Goal: Information Seeking & Learning: Learn about a topic

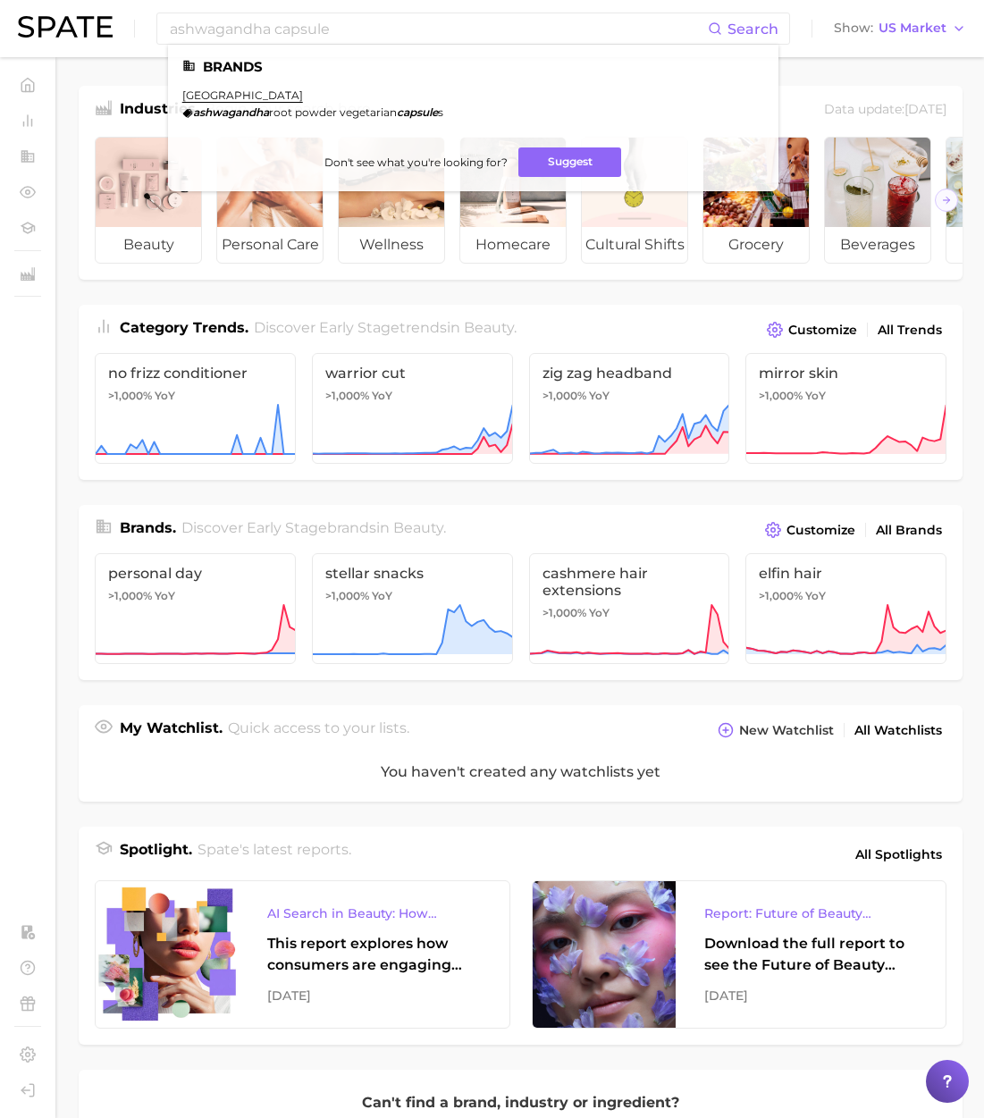
scroll to position [7, 0]
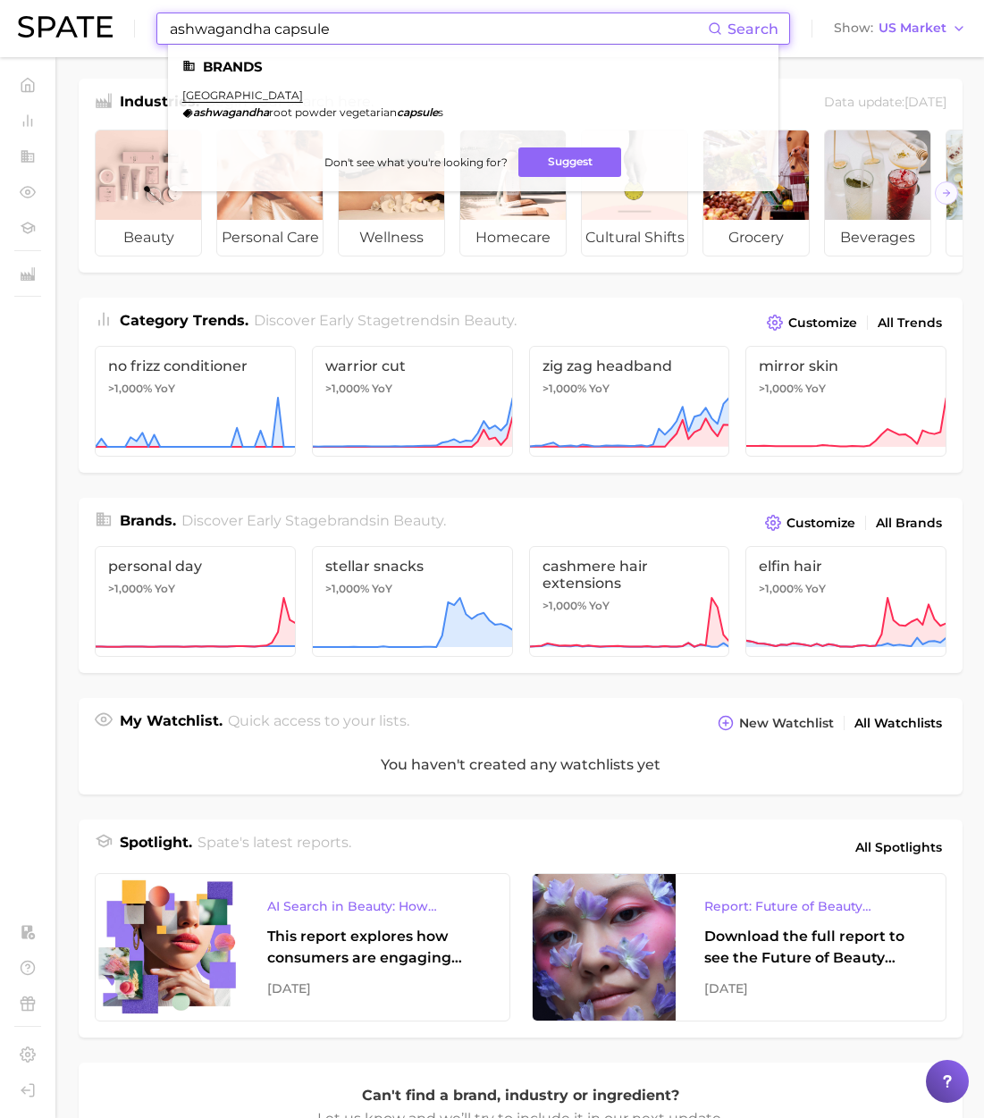
click at [81, 71] on main "Industries. Begin your search here. Data update: [DATE] beauty personal care we…" at bounding box center [520, 734] width 927 height 1368
drag, startPoint x: 302, startPoint y: 26, endPoint x: 122, endPoint y: 24, distance: 180.5
click at [122, 24] on div "ashwagandha capsule Search Brands spring valley ashwagandha root powder vegetar…" at bounding box center [492, 28] width 948 height 57
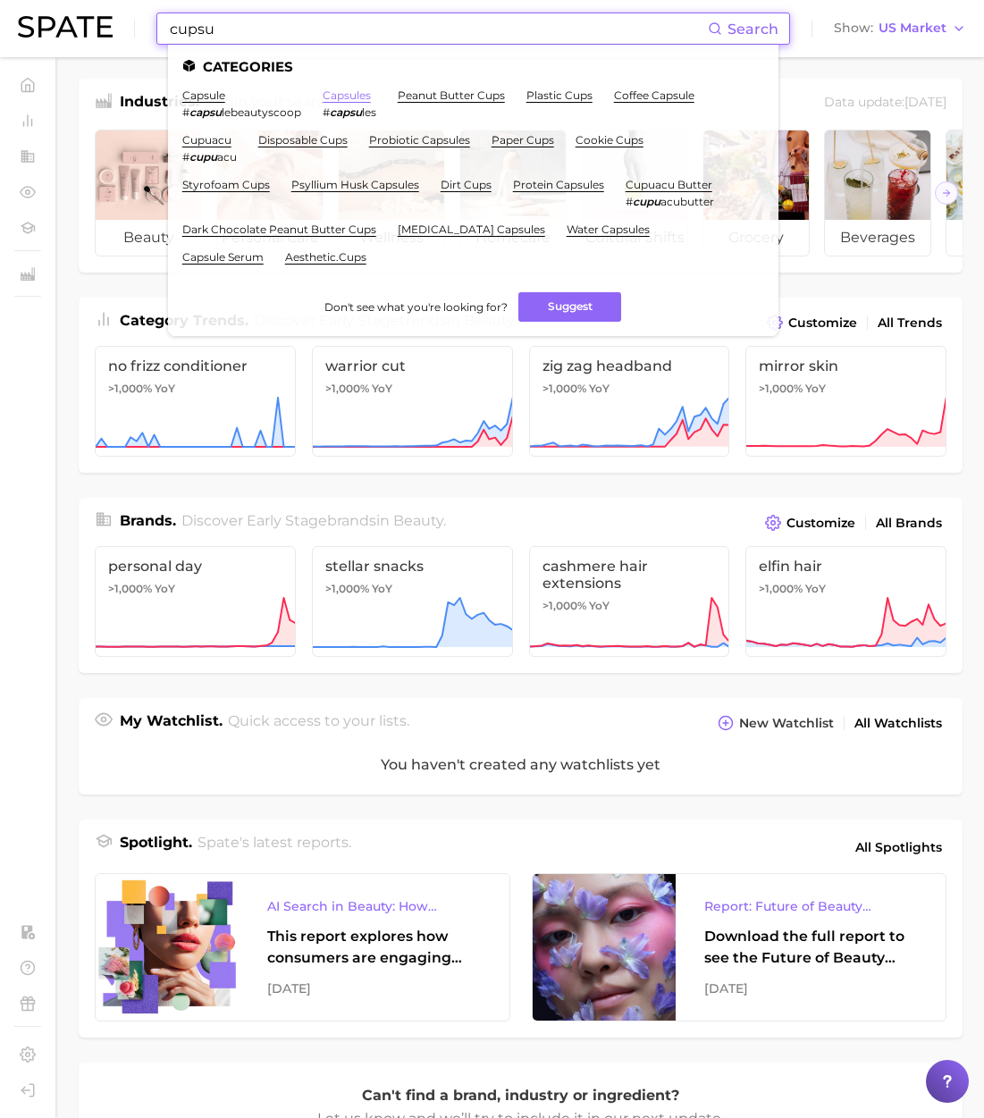
type input "cupsu"
click at [328, 95] on link "capsules" at bounding box center [347, 94] width 48 height 13
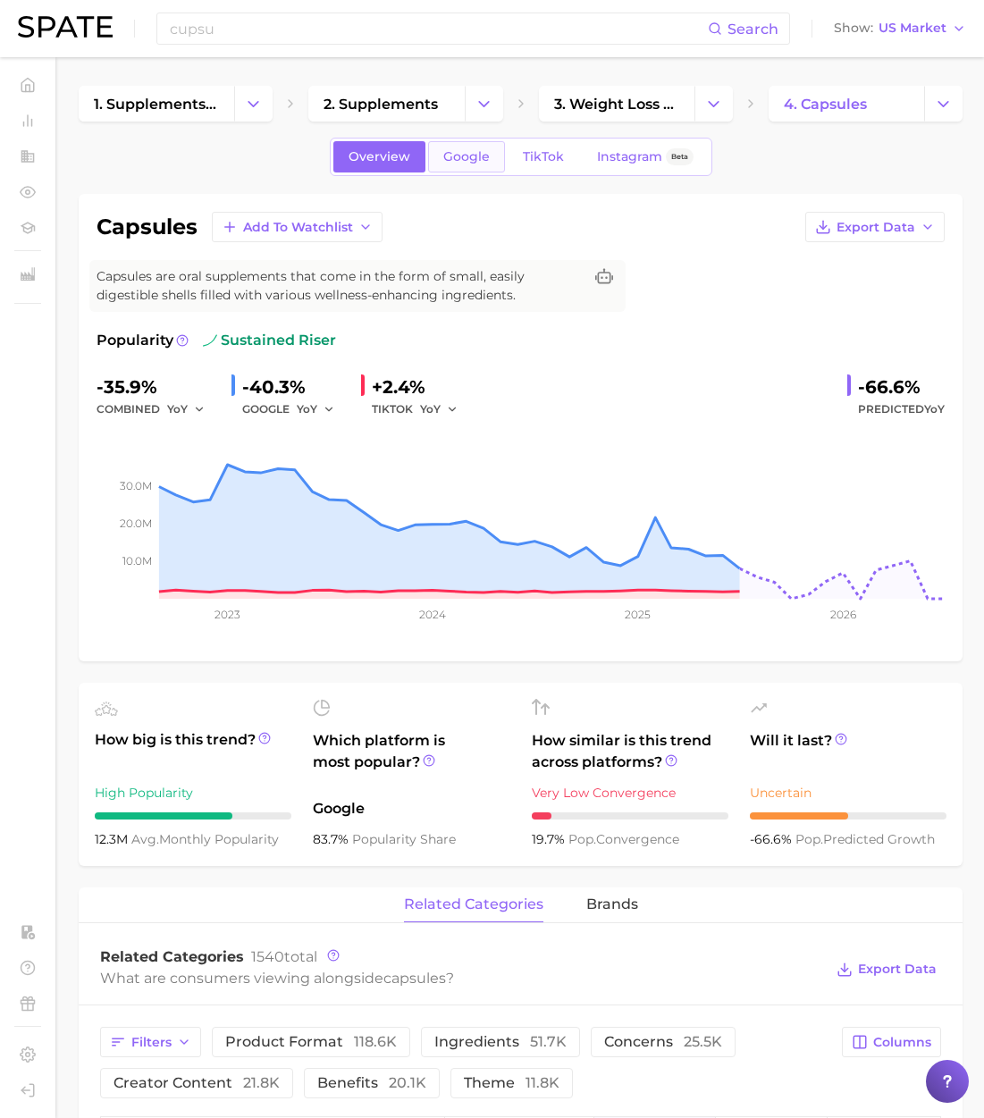
click at [458, 152] on span "Google" at bounding box center [466, 156] width 46 height 15
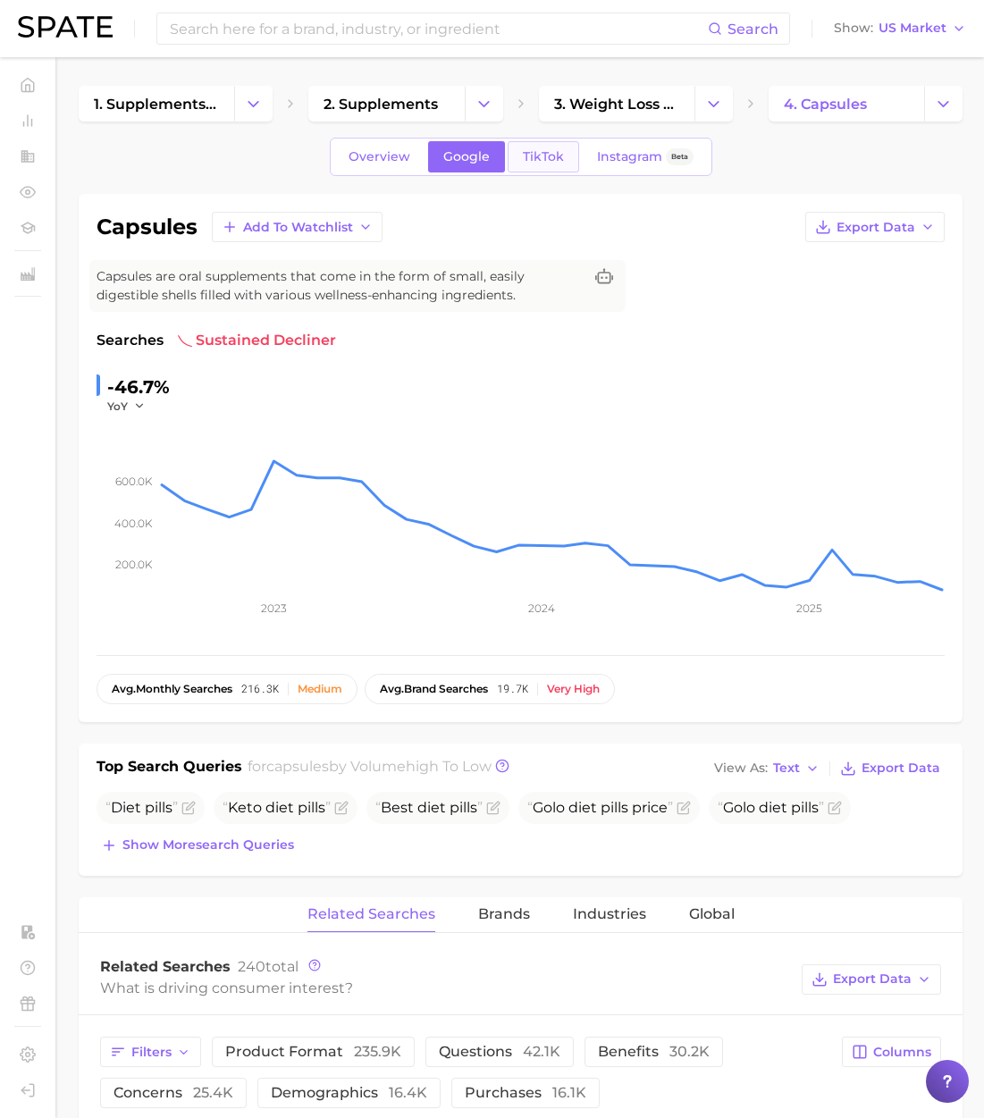
click at [540, 163] on span "TikTok" at bounding box center [543, 156] width 41 height 15
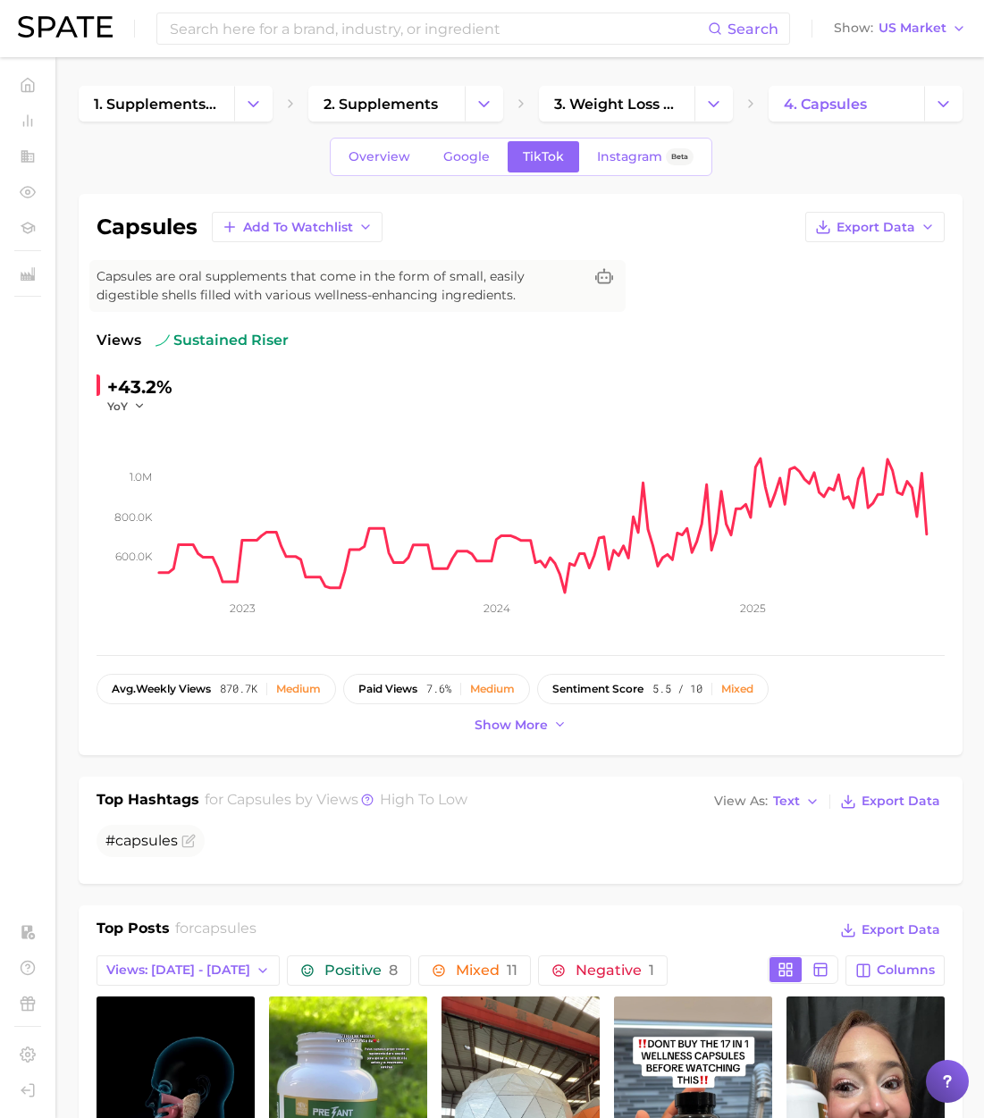
click at [156, 225] on h1 "capsules" at bounding box center [147, 226] width 101 height 21
click at [156, 226] on h1 "capsules" at bounding box center [147, 226] width 101 height 21
copy h1 "capsules"
click at [612, 102] on span "3. weight loss products" at bounding box center [616, 104] width 125 height 17
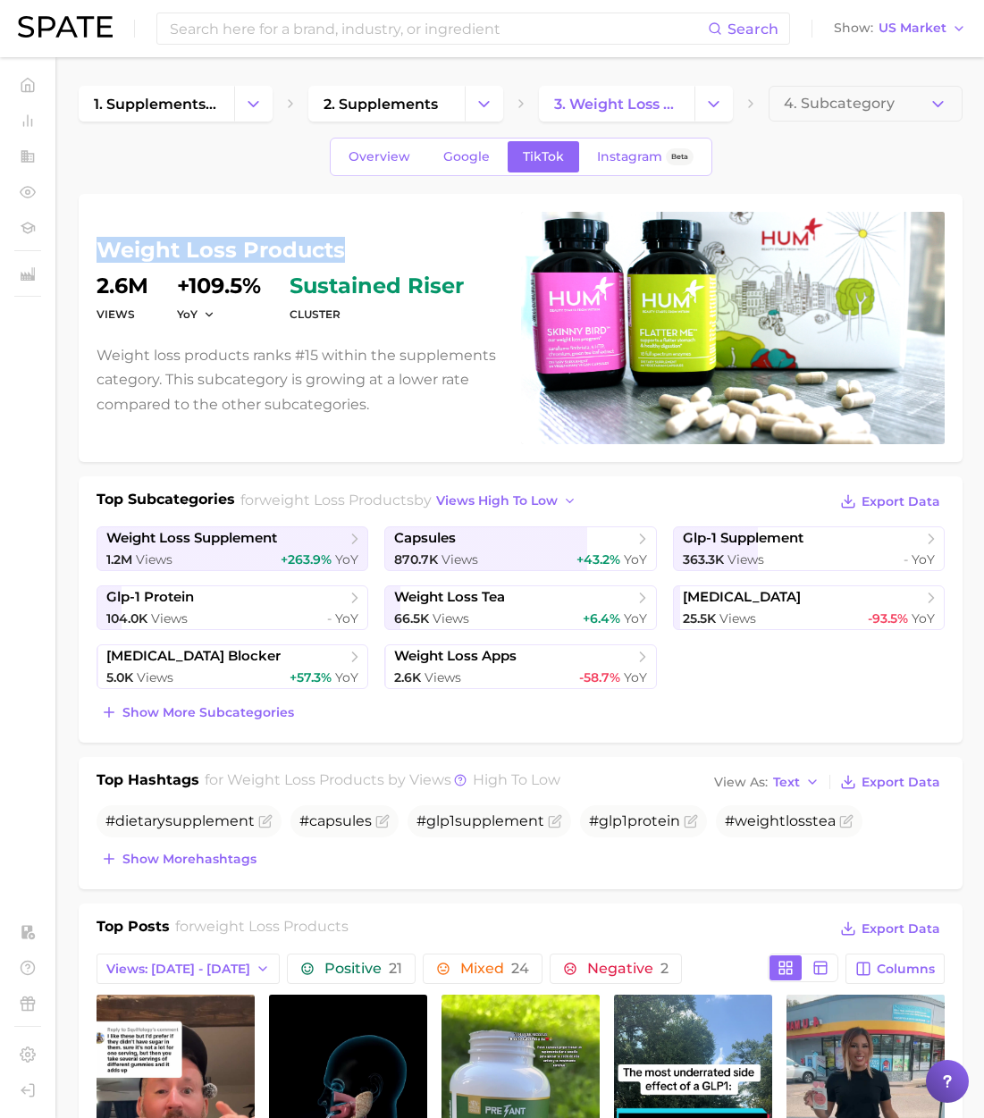
drag, startPoint x: 343, startPoint y: 250, endPoint x: 102, endPoint y: 249, distance: 241.3
click at [102, 249] on h1 "weight loss products" at bounding box center [298, 249] width 403 height 21
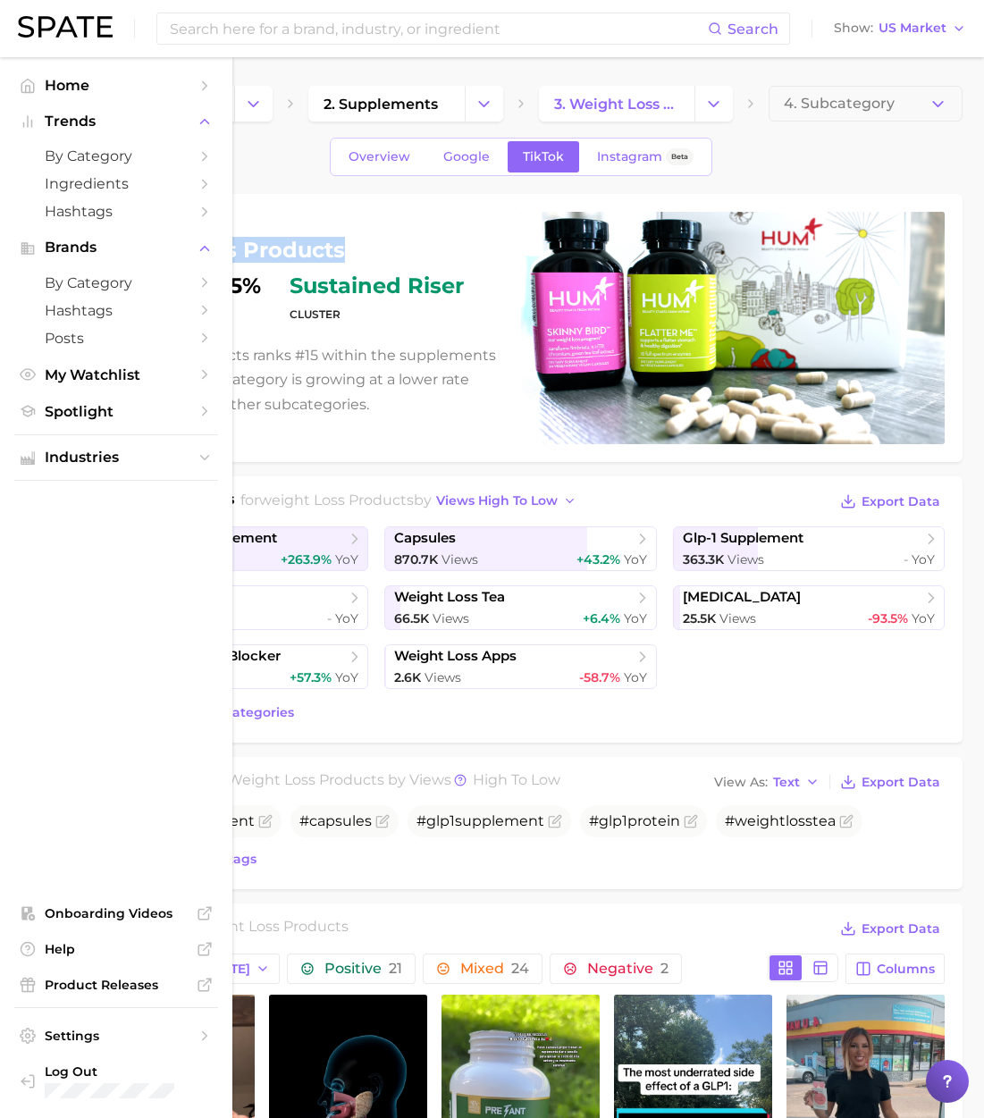
copy h1 "weight loss products"
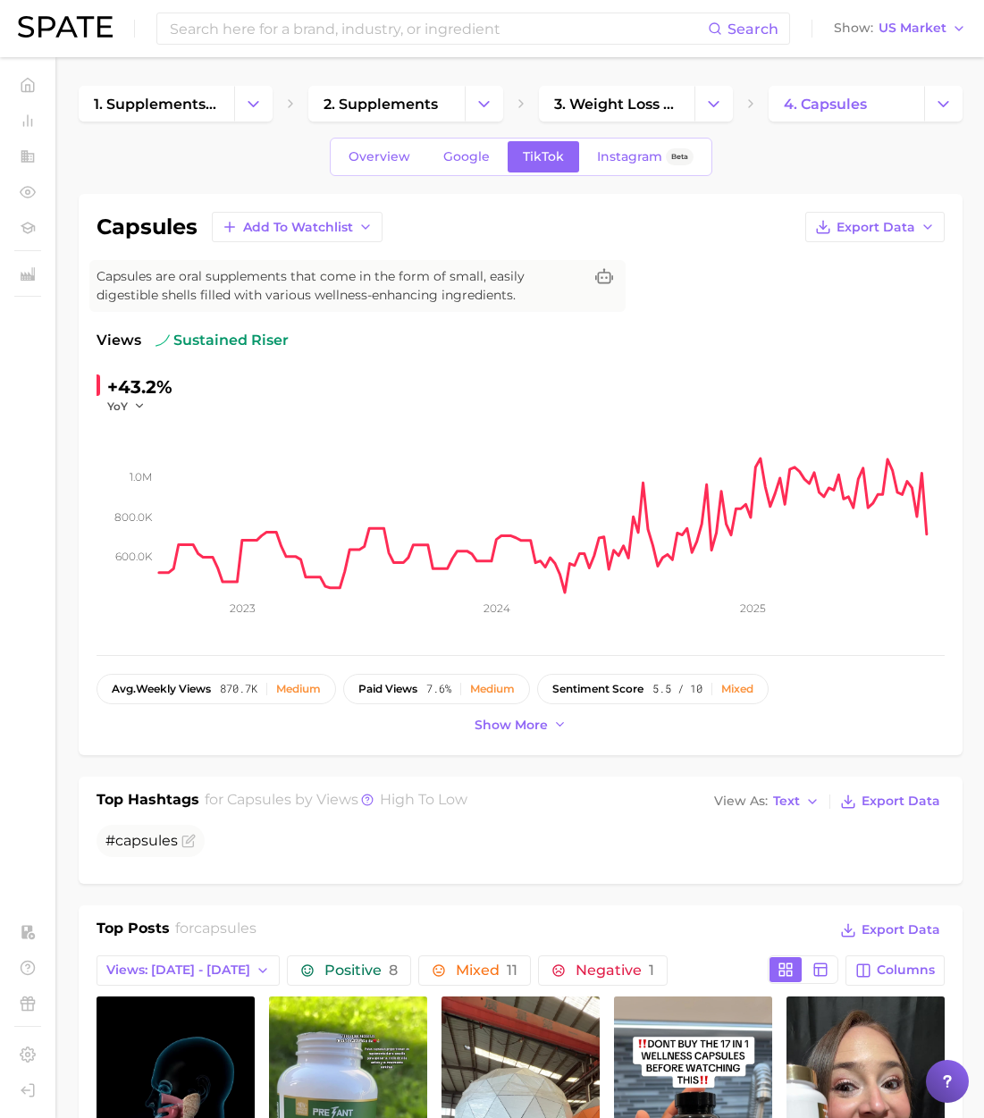
click at [130, 221] on h1 "capsules" at bounding box center [147, 226] width 101 height 21
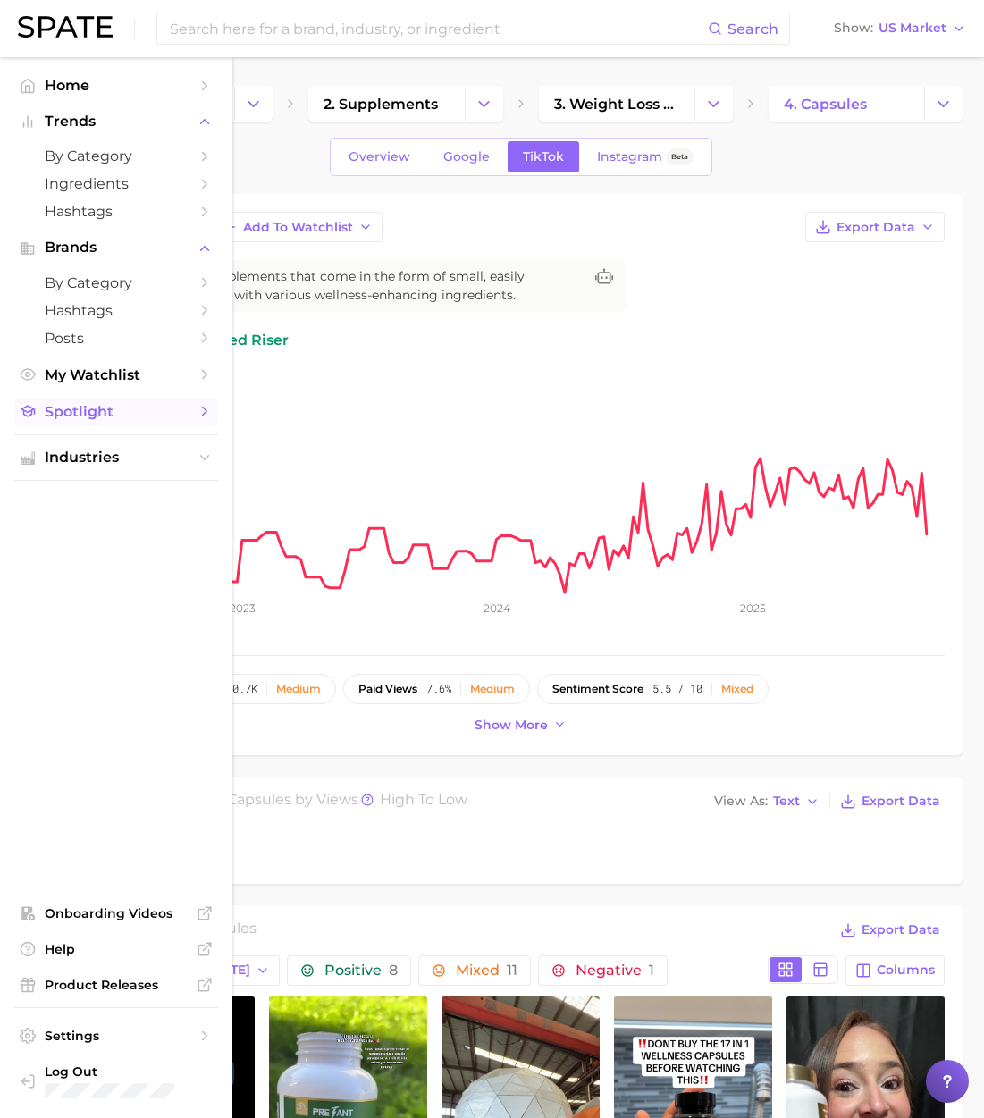
copy h1 "capsules"
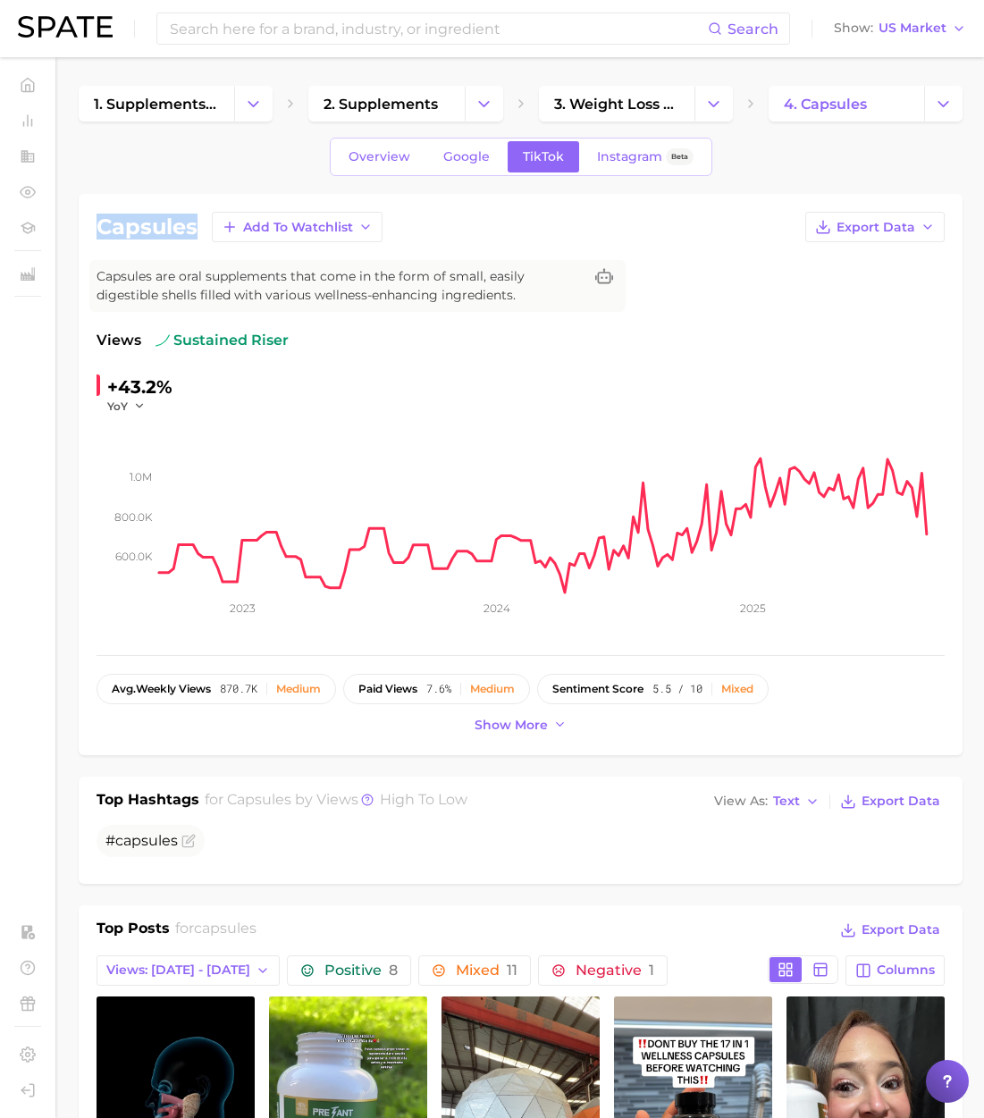
click at [158, 230] on h1 "capsules" at bounding box center [147, 226] width 101 height 21
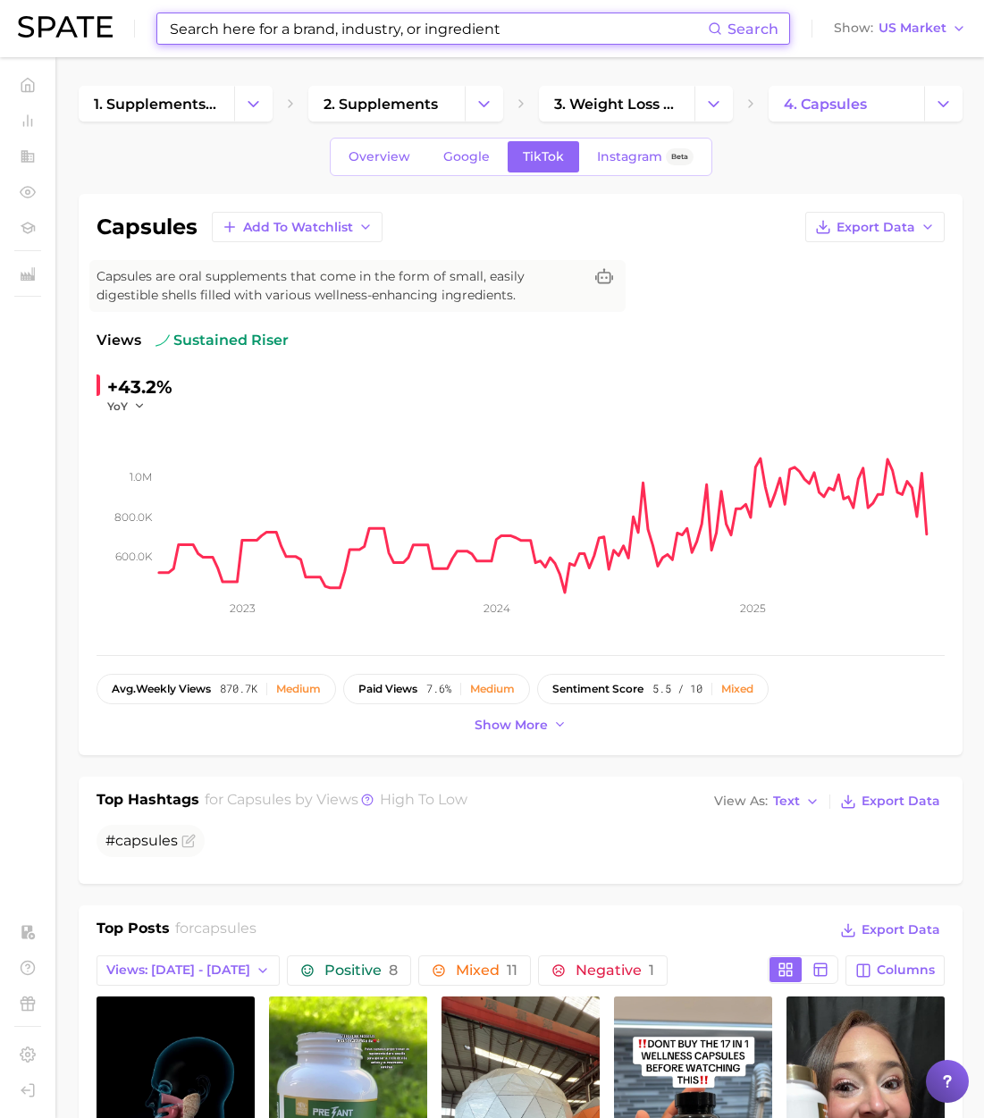
click at [415, 36] on input at bounding box center [438, 28] width 540 height 30
paste input "diet pill"
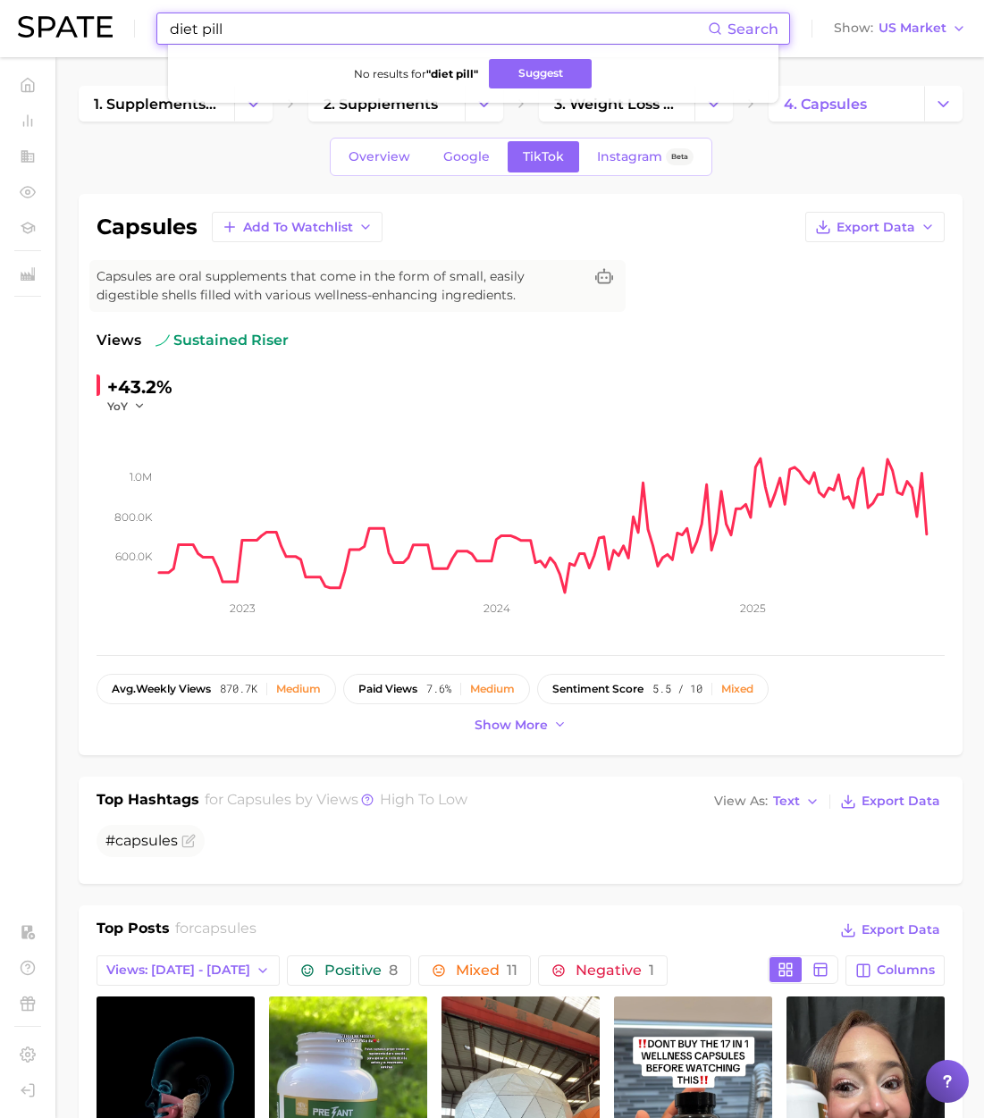
drag, startPoint x: 296, startPoint y: 21, endPoint x: 110, endPoint y: 28, distance: 186.0
click at [110, 28] on div "diet pill Search No results for " diet pill " Suggest Show US Market" at bounding box center [492, 28] width 948 height 57
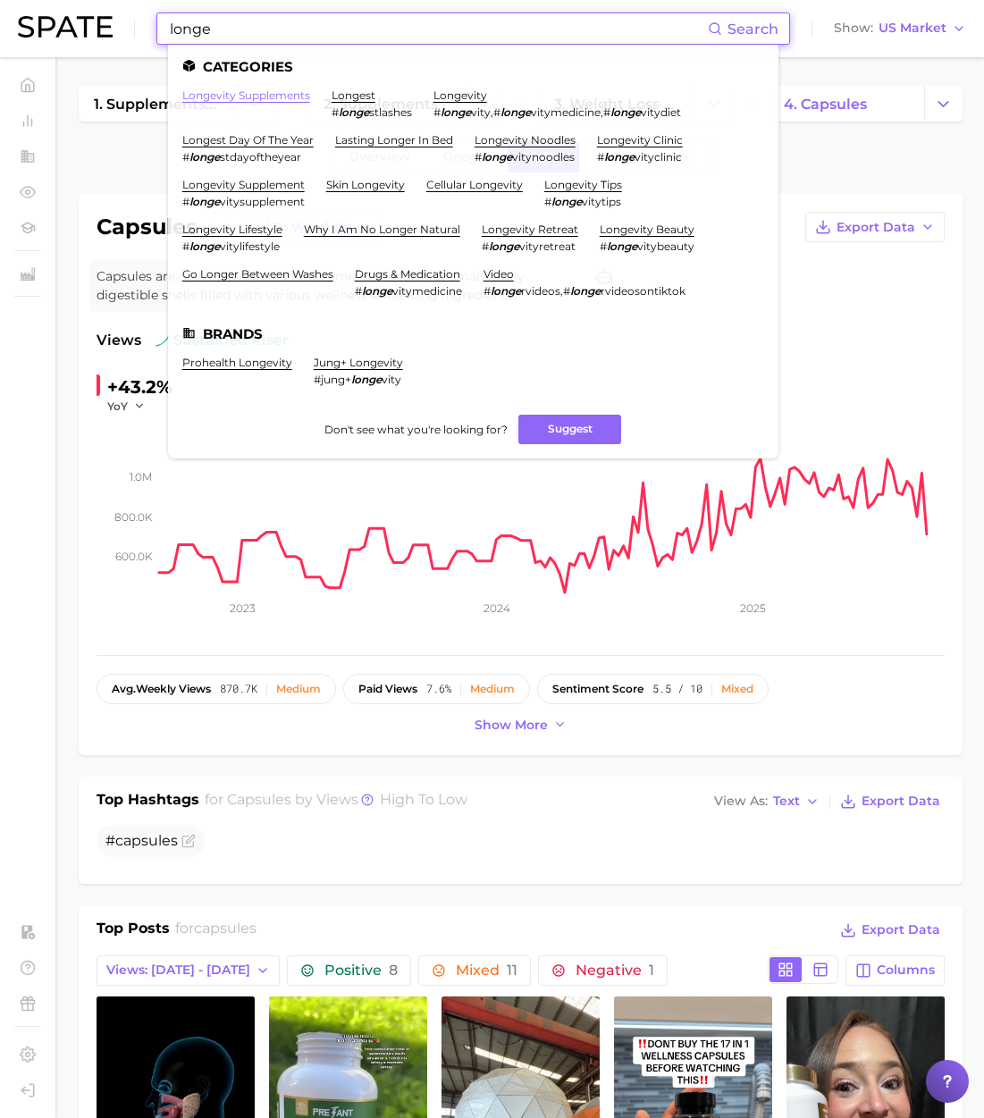
type input "longe"
click at [217, 97] on link "longevity supplements" at bounding box center [246, 94] width 128 height 13
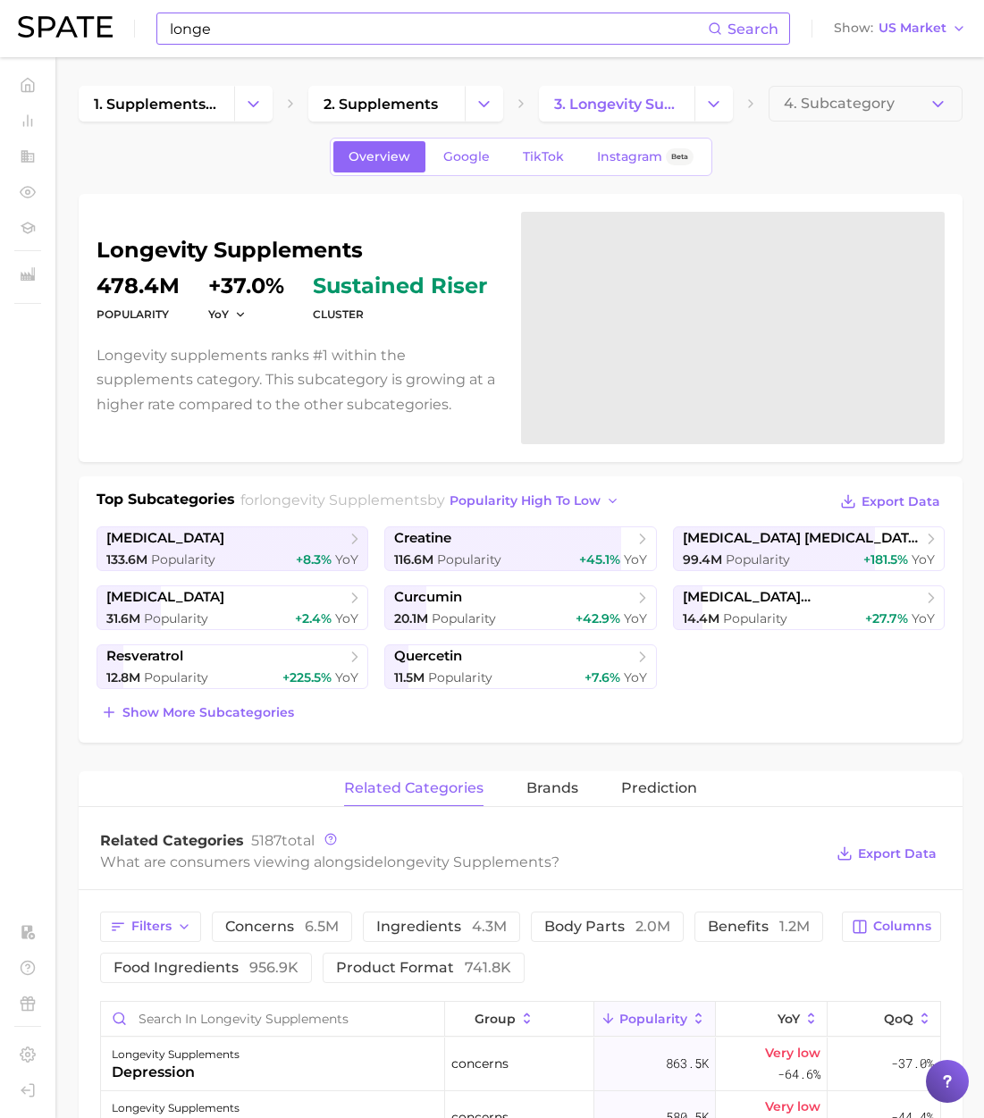
drag, startPoint x: 295, startPoint y: 43, endPoint x: 228, endPoint y: 30, distance: 68.2
click at [138, 20] on div "longe Search Show US Market" at bounding box center [492, 28] width 948 height 57
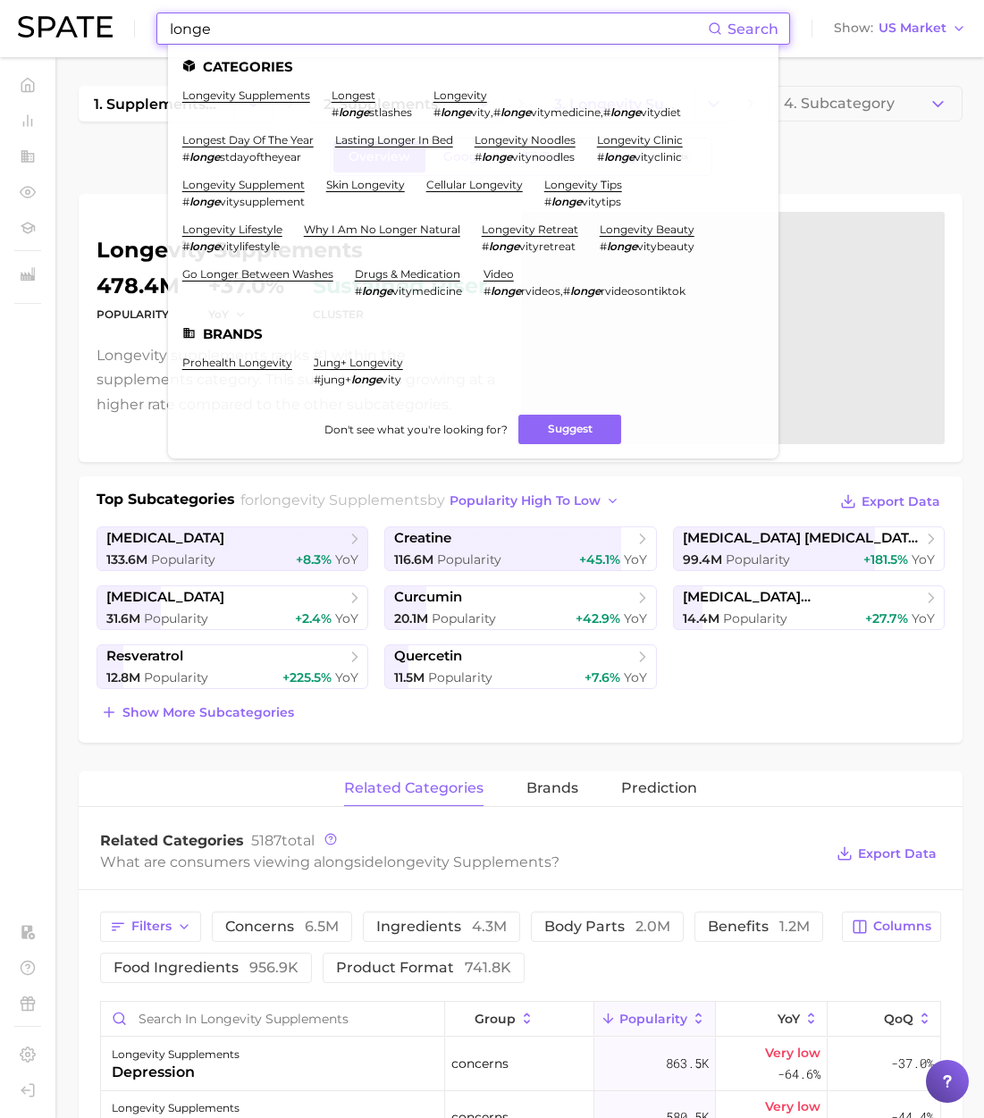
drag, startPoint x: 244, startPoint y: 33, endPoint x: 91, endPoint y: 24, distance: 153.1
click at [91, 24] on div "longe Search Categories longevity supplements longest # longe stlashes longevit…" at bounding box center [492, 28] width 948 height 57
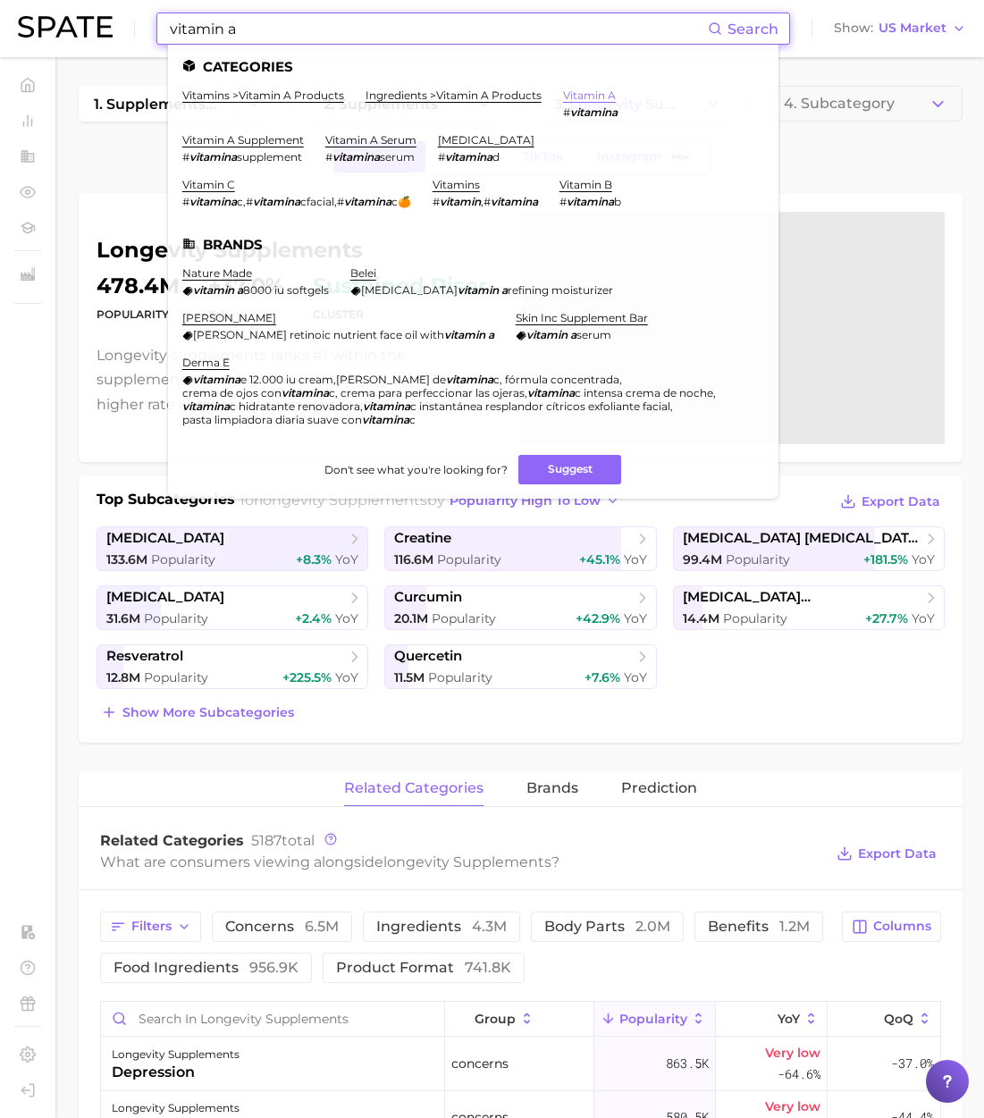
type input "vitamin a"
click at [577, 93] on link "vitamin a" at bounding box center [589, 94] width 53 height 13
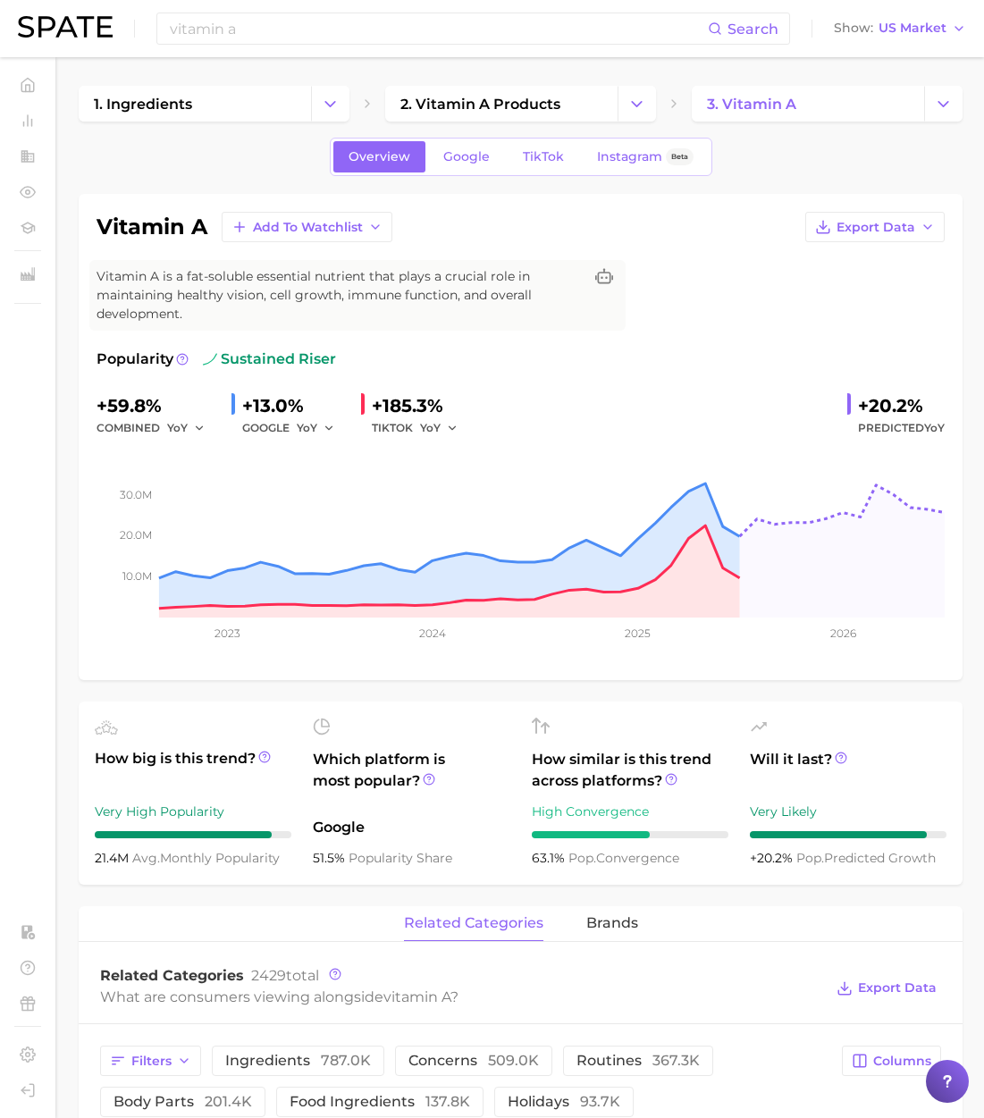
click at [391, 46] on div "vitamin a Search Show US Market" at bounding box center [492, 28] width 948 height 57
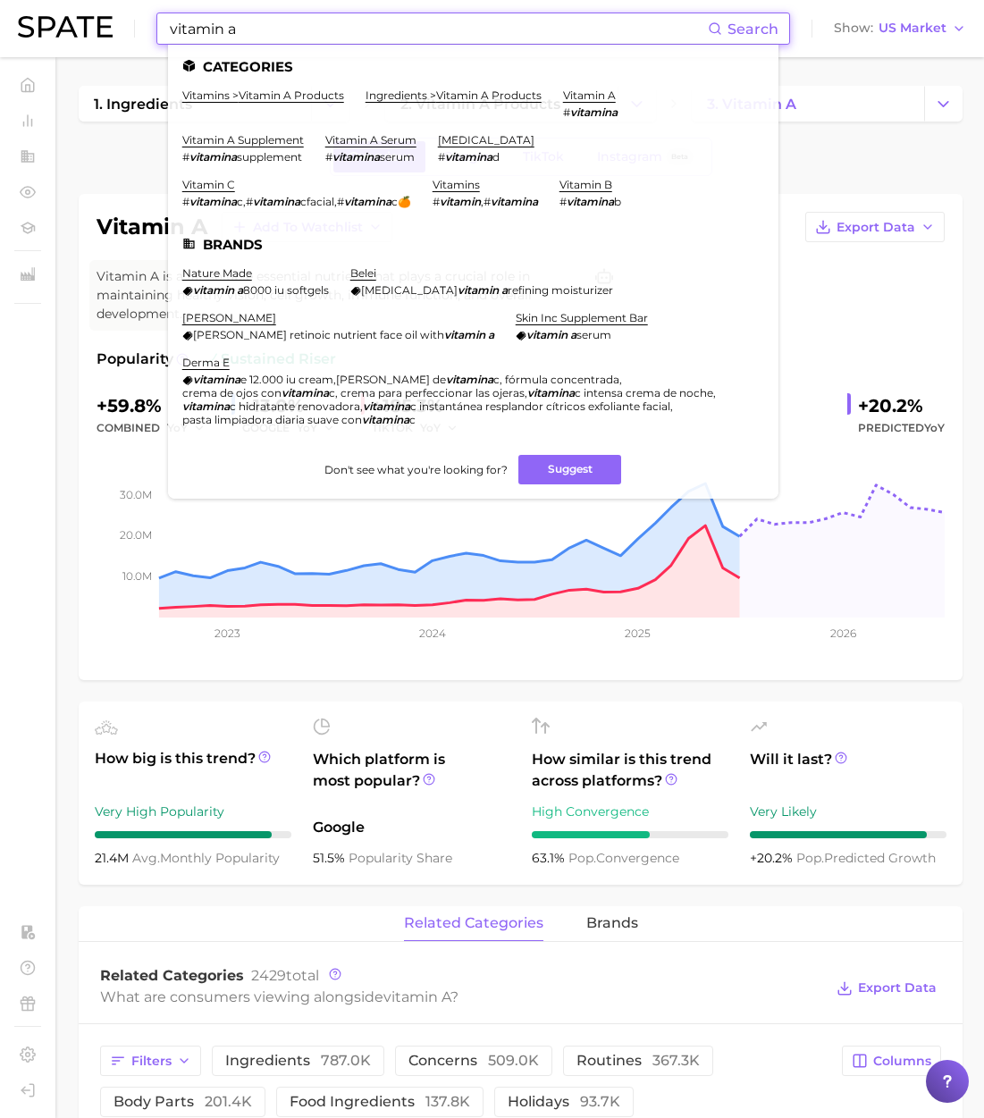
click at [386, 33] on input "vitamin a" at bounding box center [438, 28] width 540 height 30
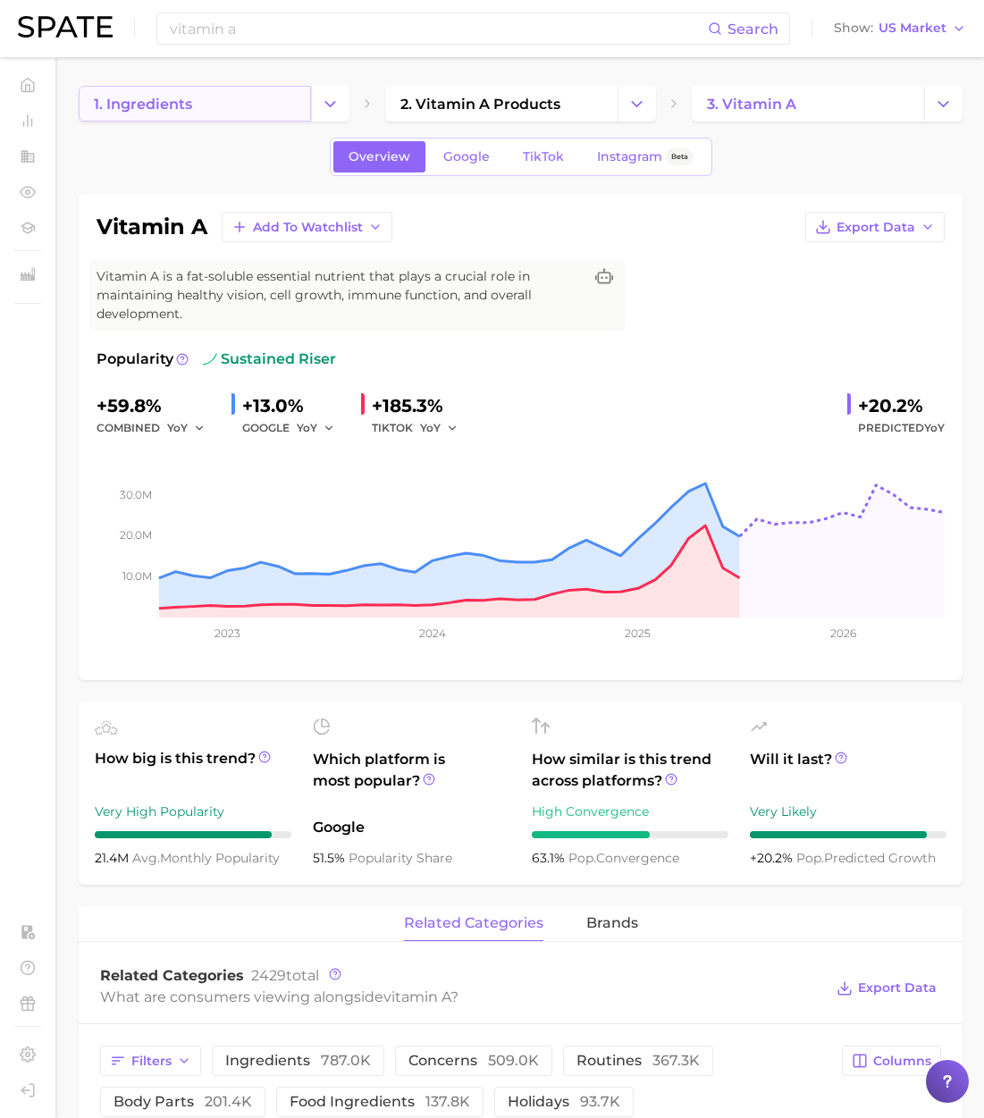
click at [245, 105] on link "1. ingredients" at bounding box center [195, 104] width 232 height 36
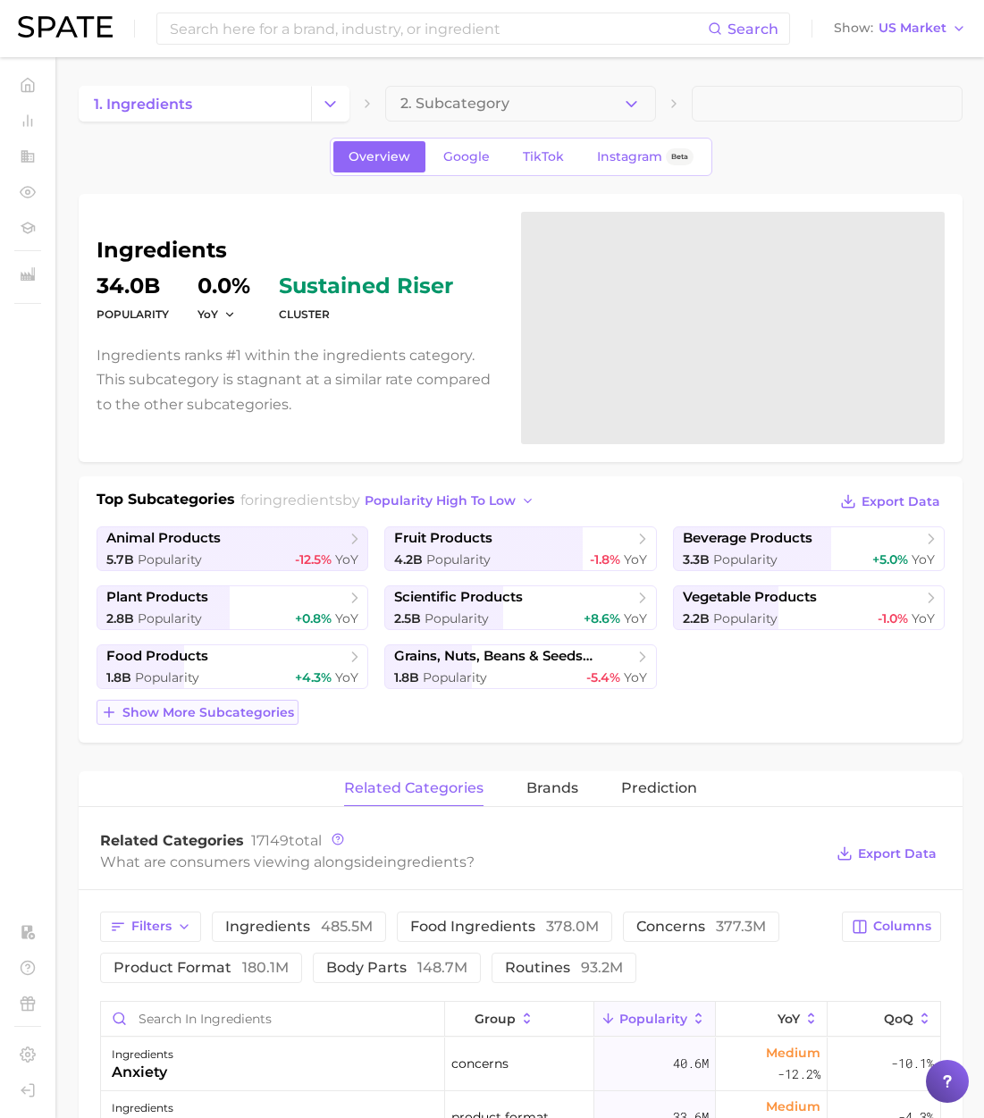
click at [276, 718] on span "Show more subcategories" at bounding box center [208, 712] width 172 height 15
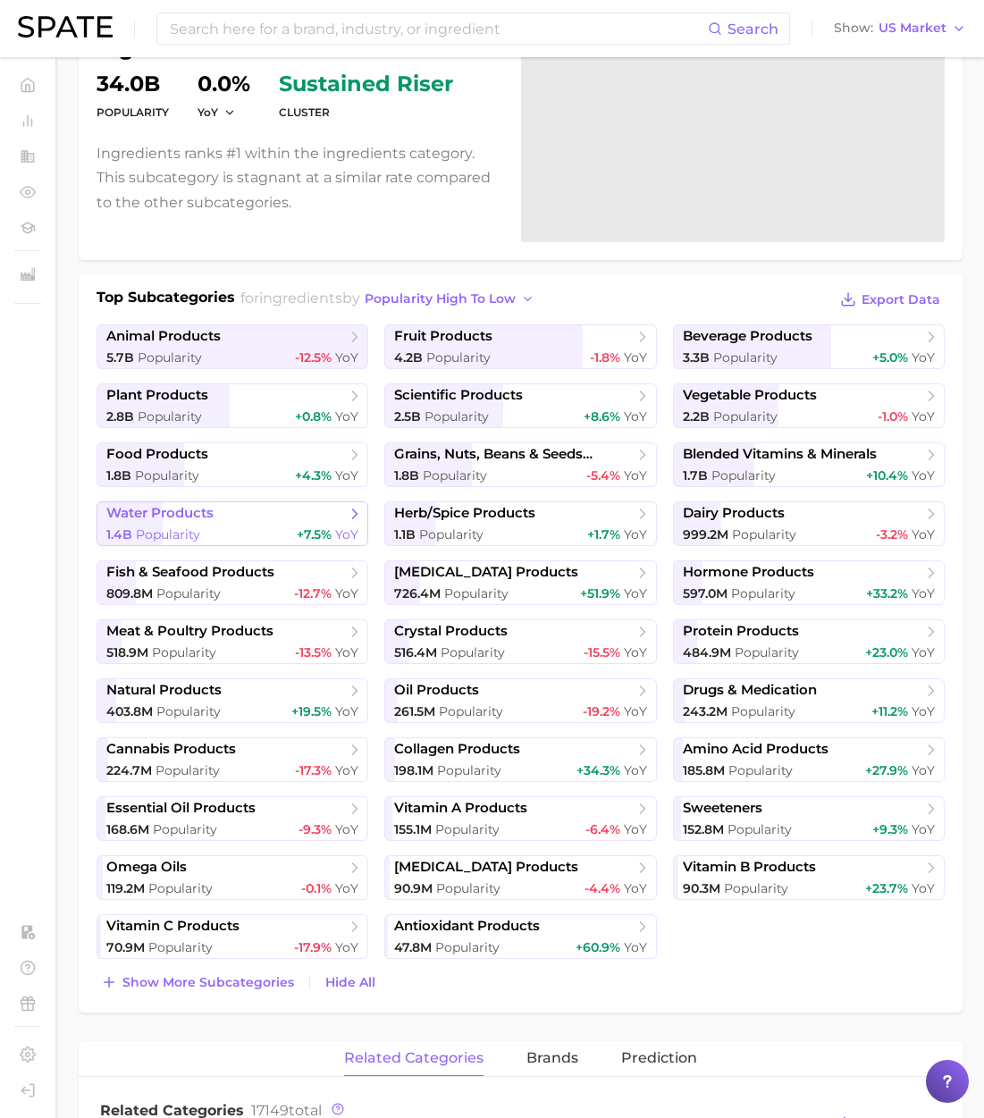
scroll to position [206, 0]
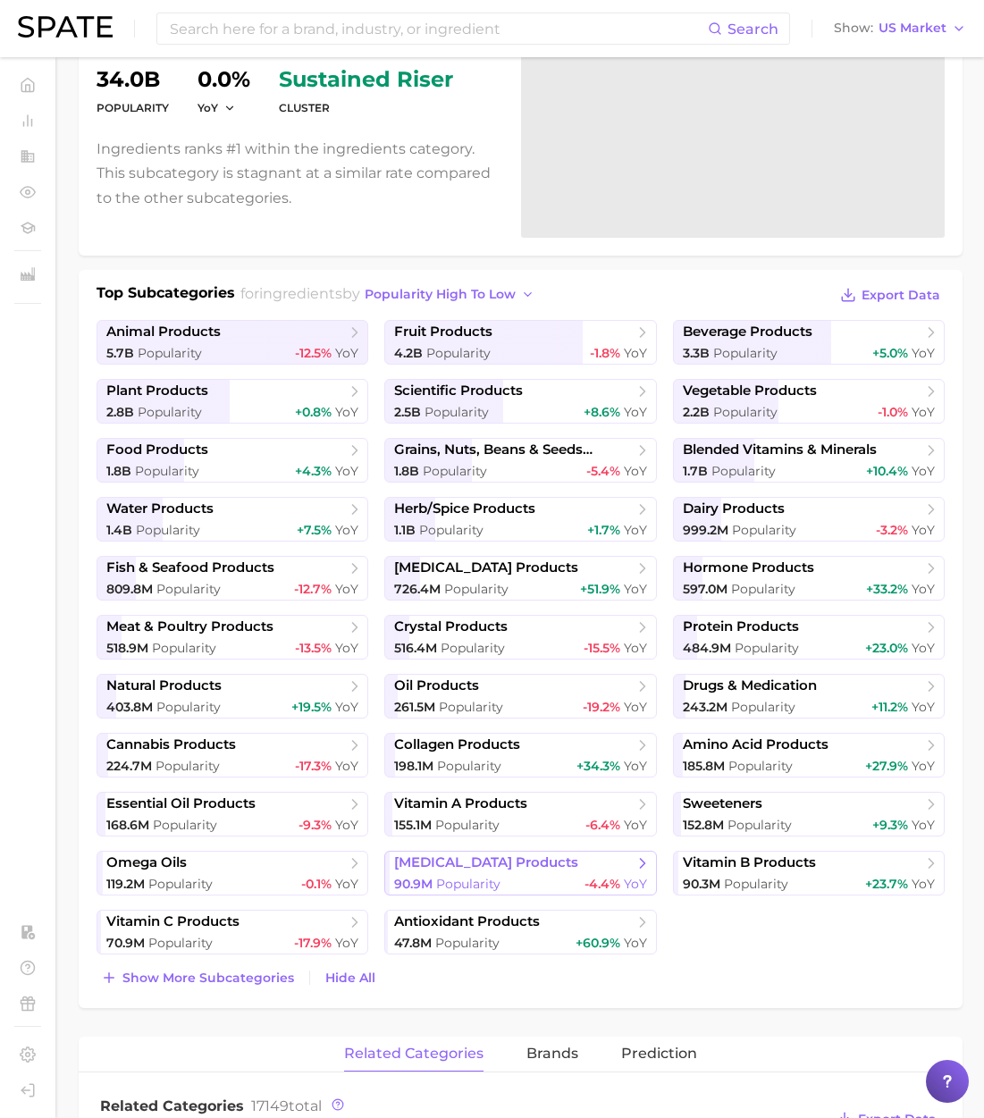
click at [449, 863] on span "[MEDICAL_DATA] products" at bounding box center [486, 862] width 184 height 17
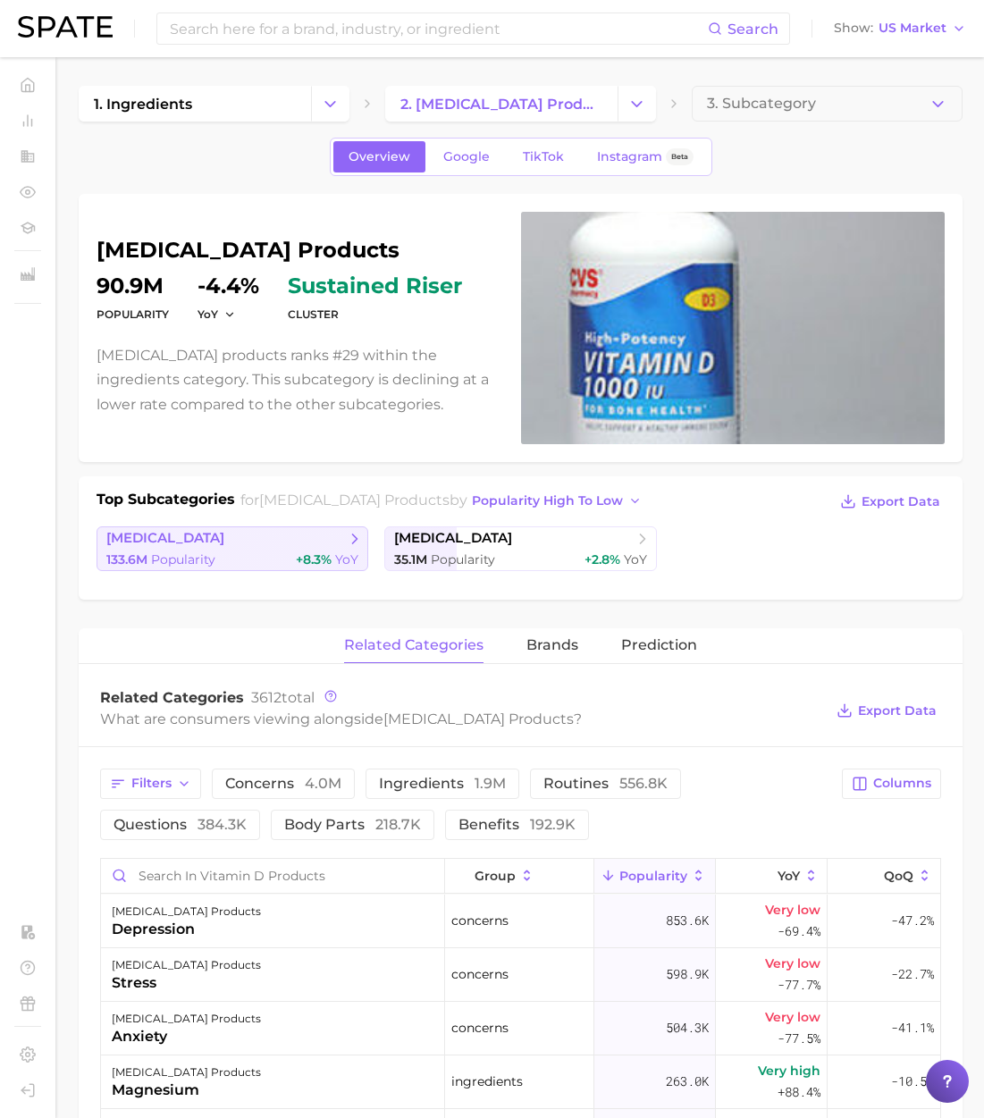
click at [270, 559] on div "133.6m Popularity +8.3% YoY" at bounding box center [232, 559] width 252 height 17
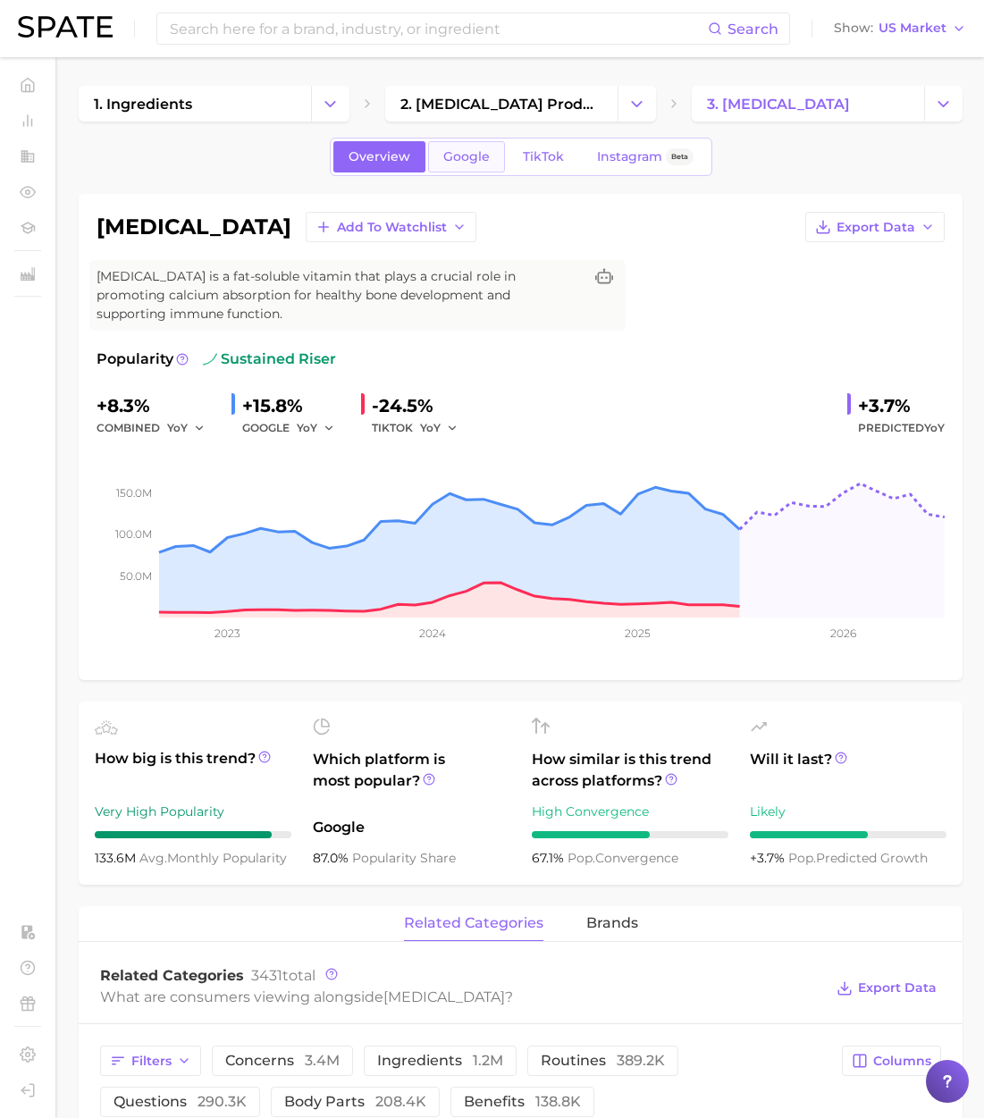
click at [443, 158] on span "Google" at bounding box center [466, 156] width 46 height 15
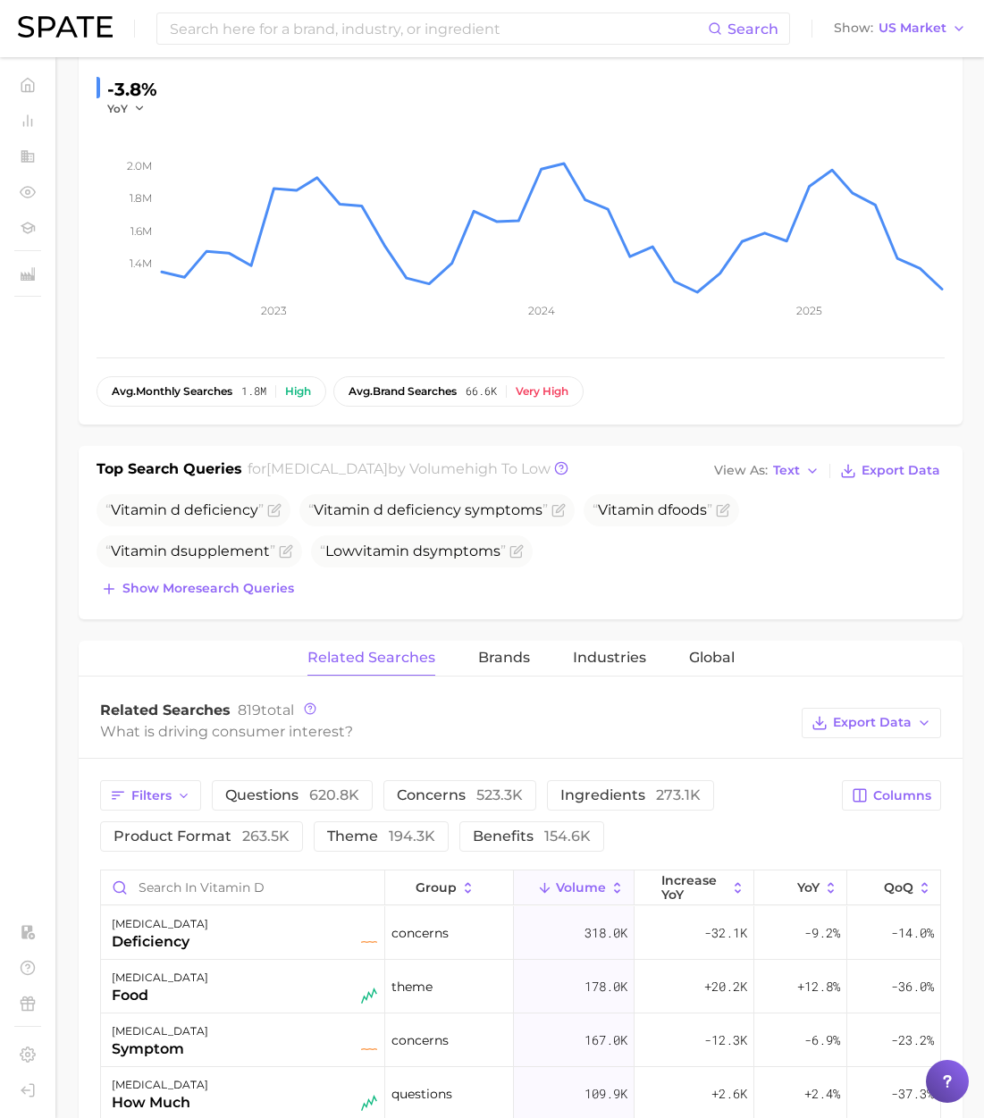
scroll to position [318, 0]
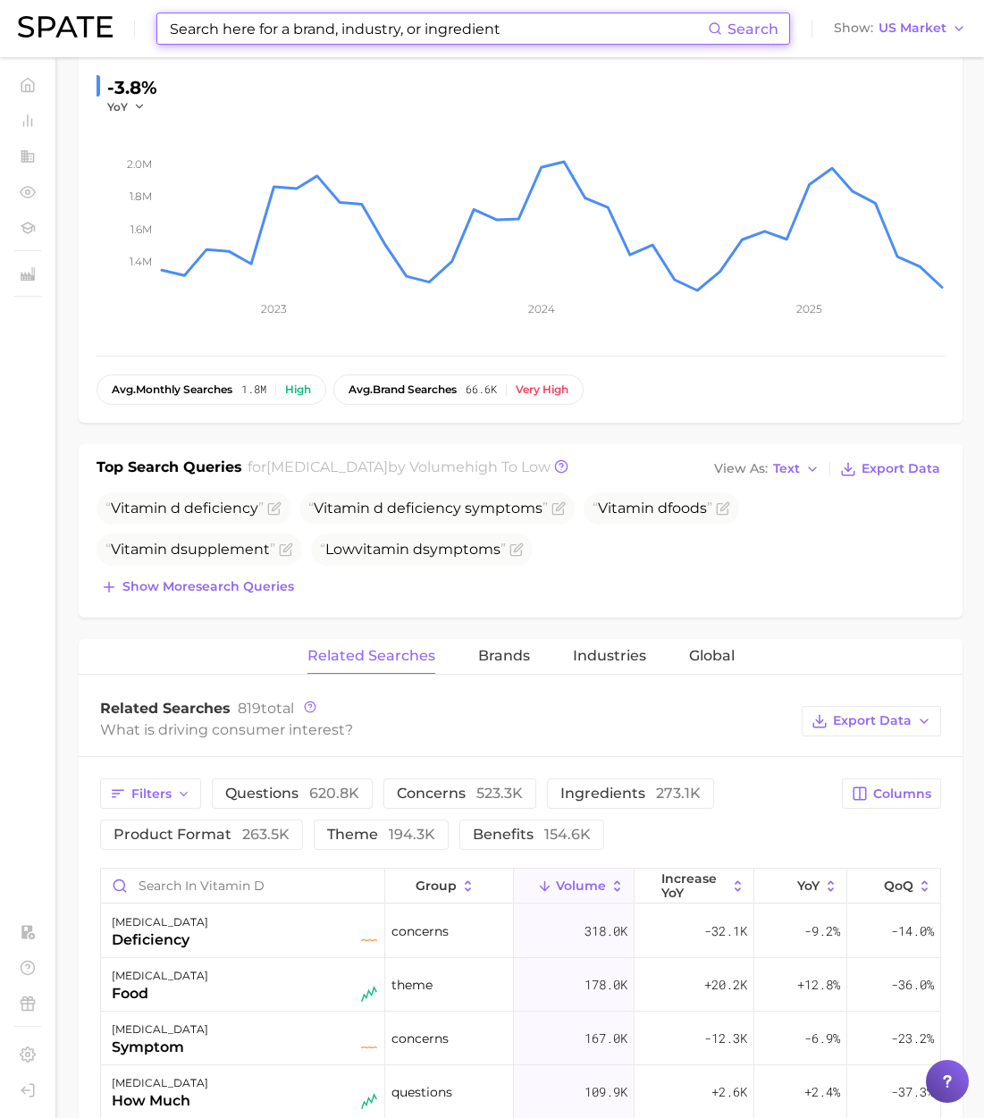
click at [375, 31] on input at bounding box center [438, 28] width 540 height 30
type input "v"
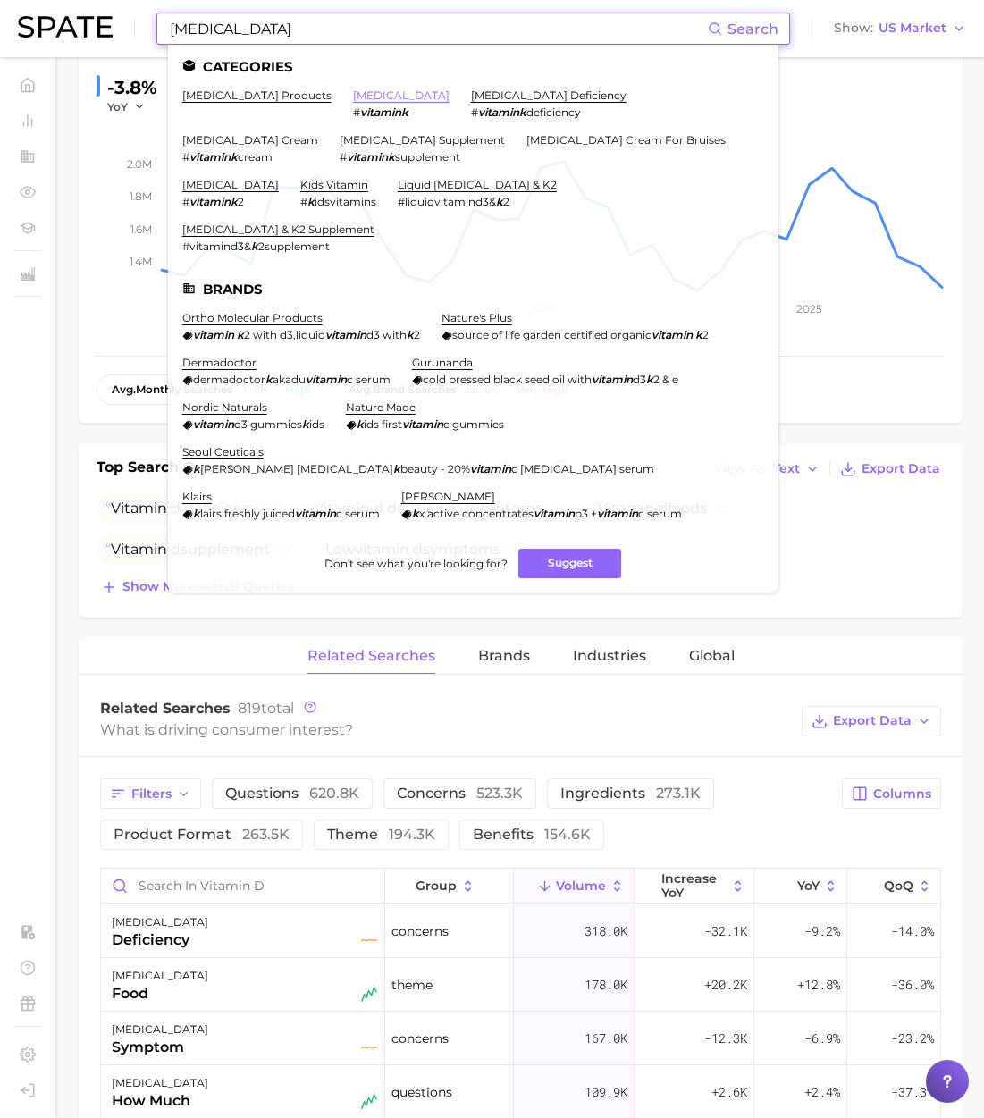
type input "[MEDICAL_DATA]"
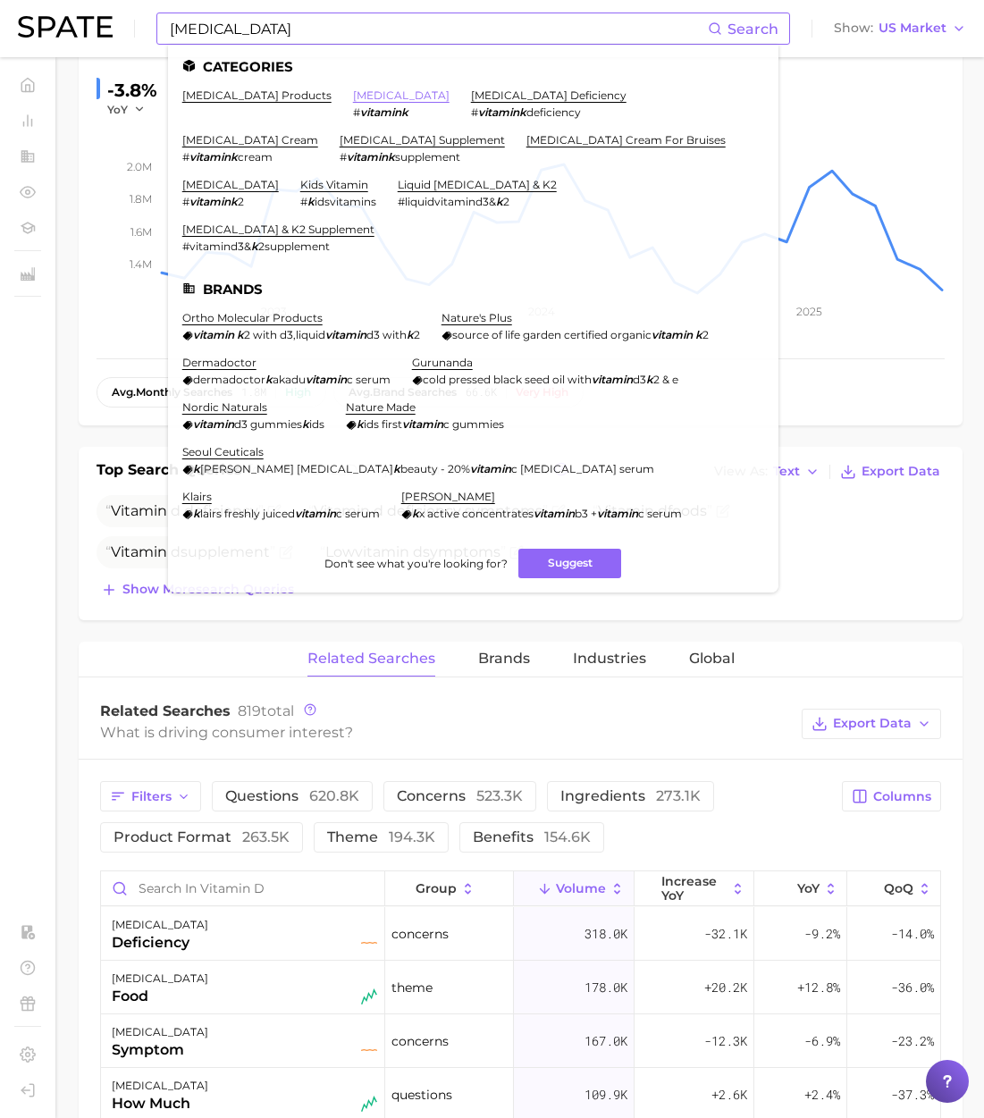
click at [353, 96] on link "[MEDICAL_DATA]" at bounding box center [401, 94] width 97 height 13
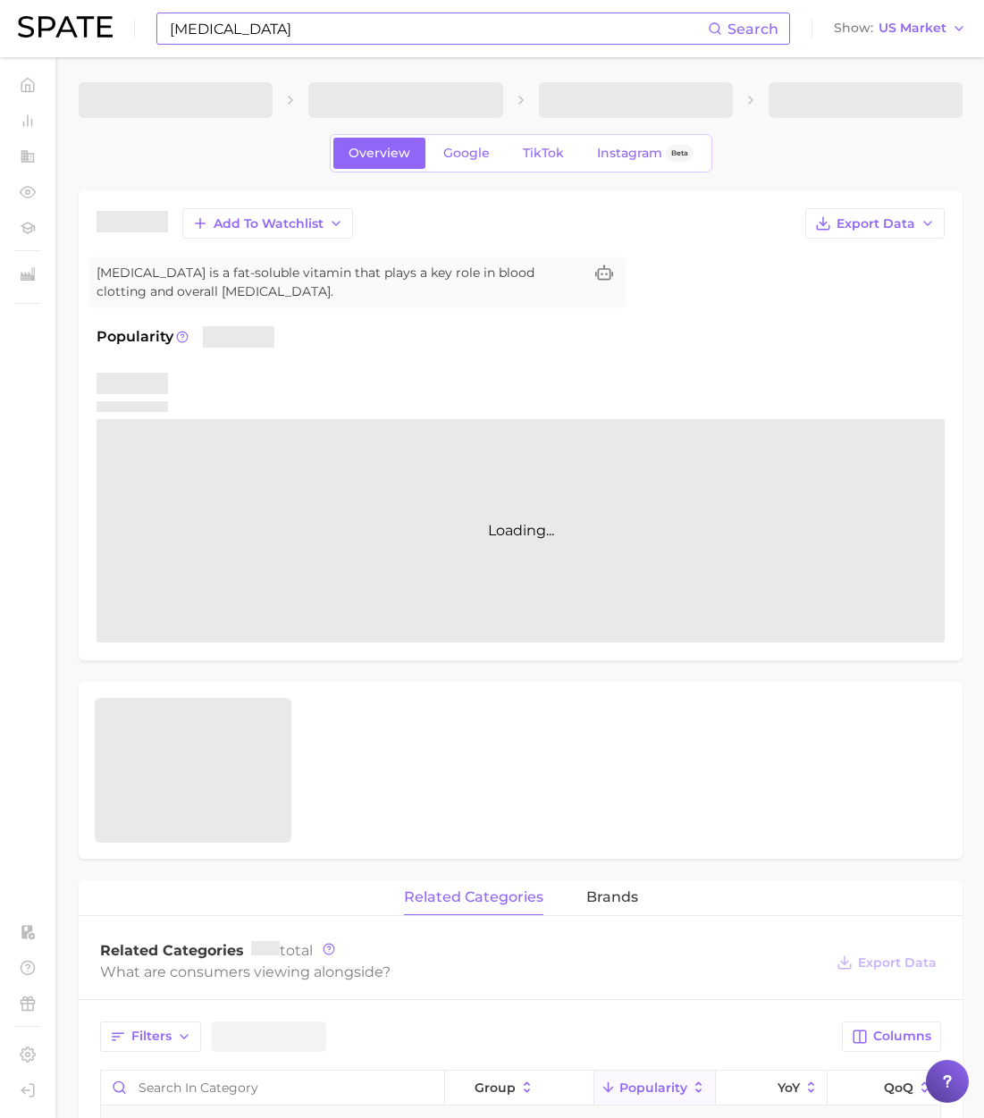
scroll to position [7, 0]
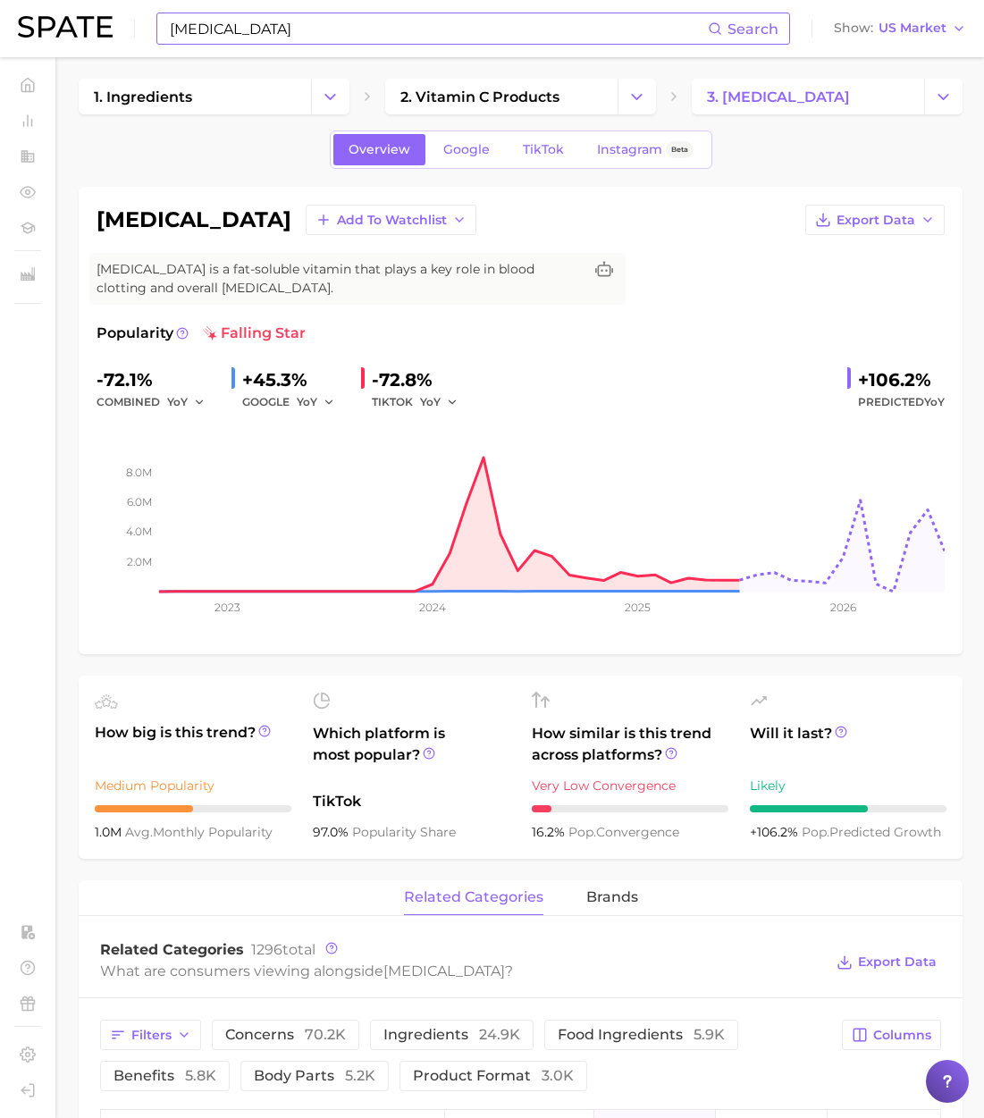
click at [375, 25] on input "[MEDICAL_DATA]" at bounding box center [438, 28] width 540 height 30
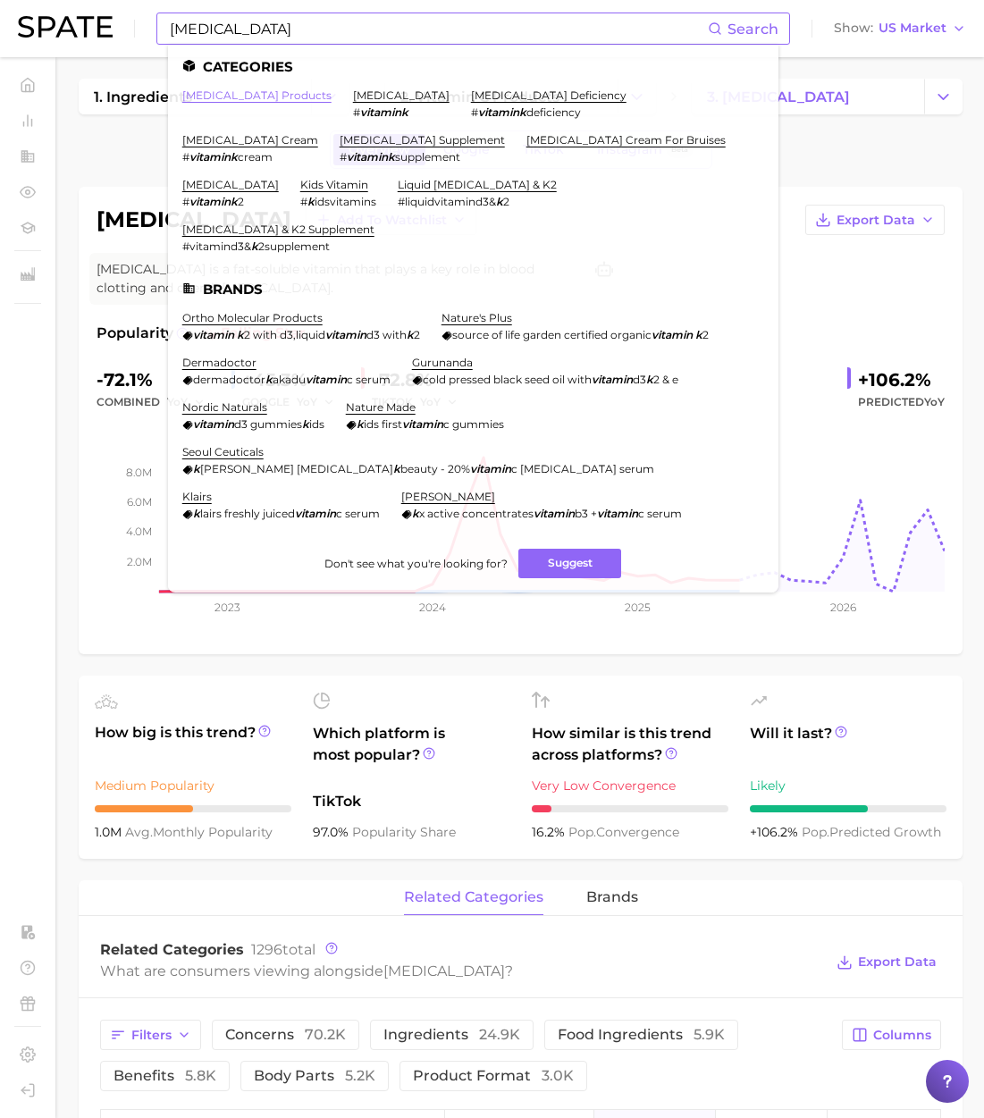
click at [256, 98] on link "[MEDICAL_DATA] products" at bounding box center [256, 94] width 149 height 13
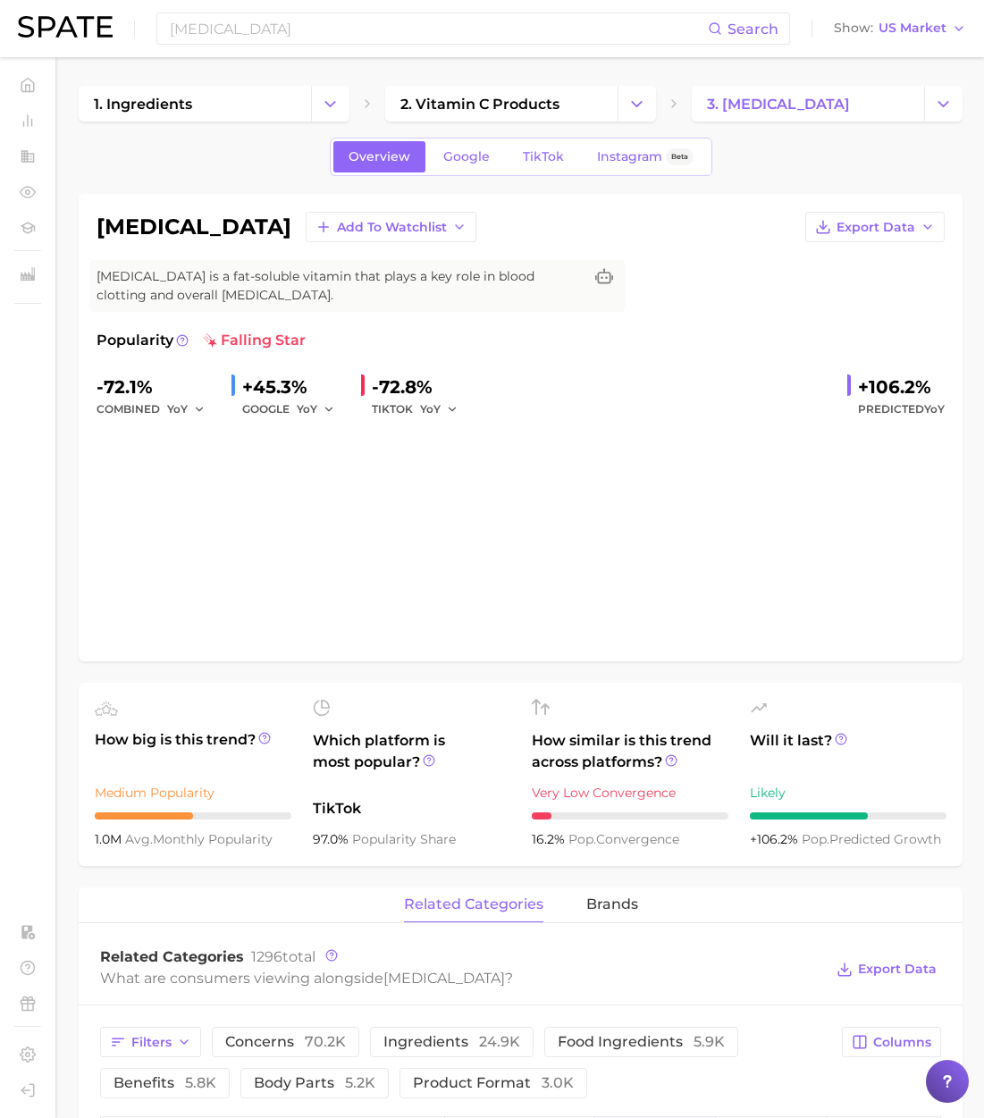
scroll to position [7, 0]
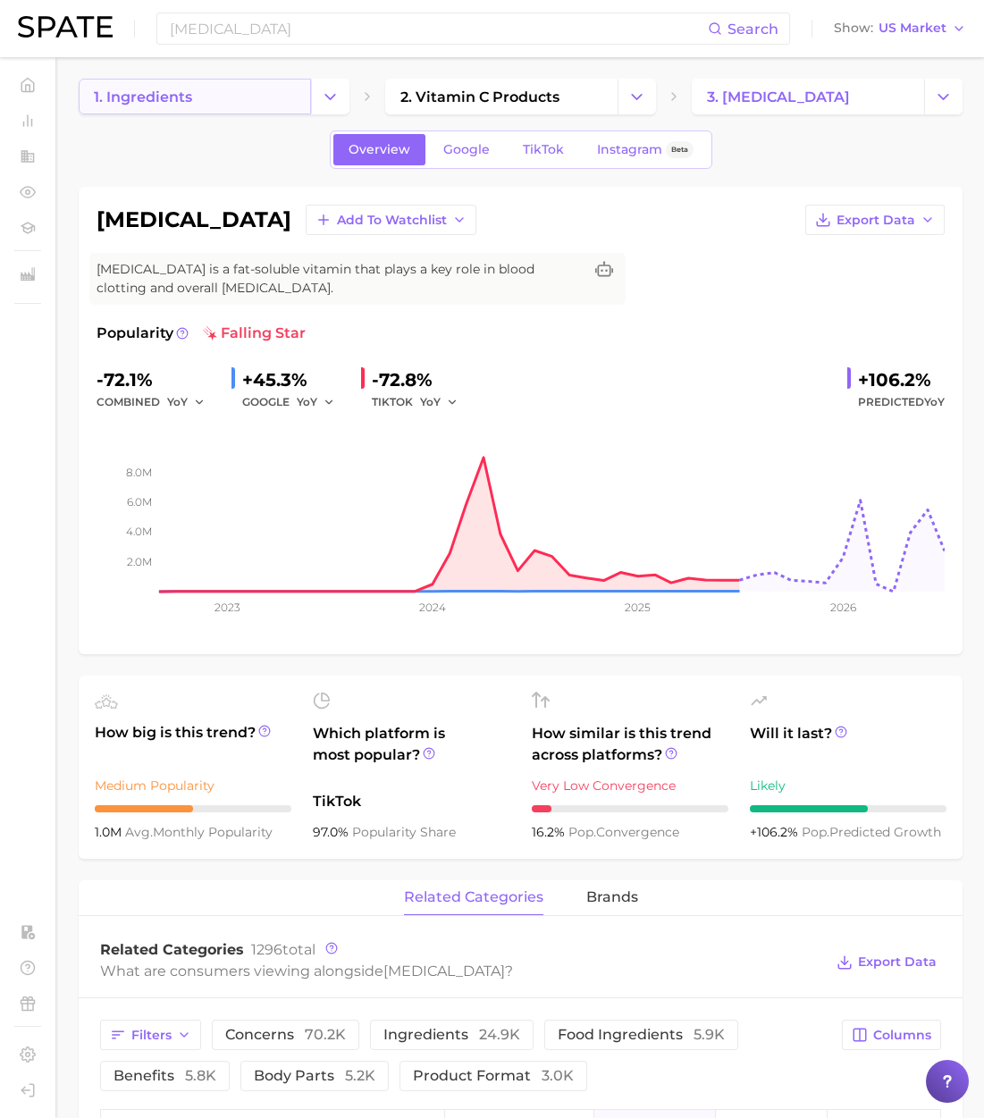
click at [235, 102] on link "1. ingredients" at bounding box center [195, 97] width 232 height 36
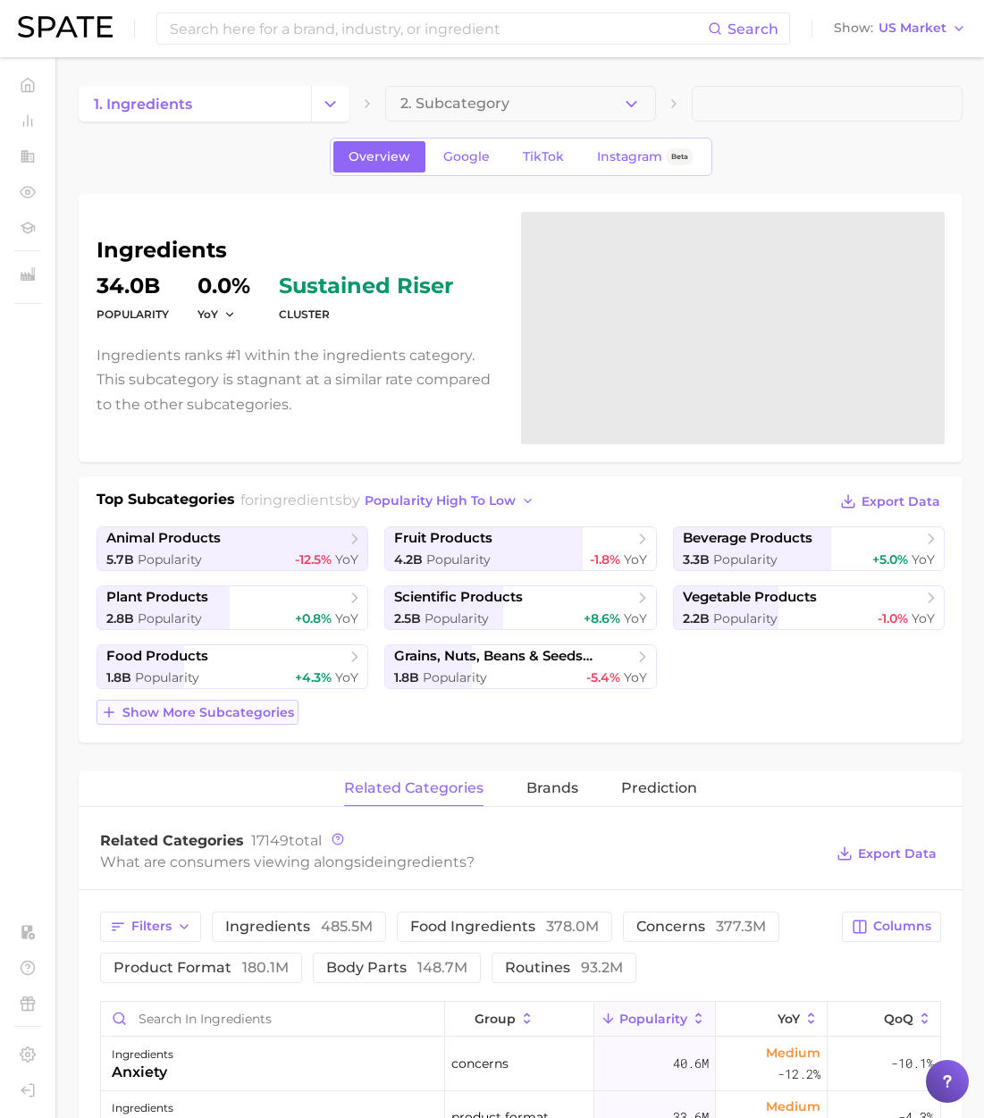
click at [247, 719] on button "Show more subcategories" at bounding box center [198, 712] width 202 height 25
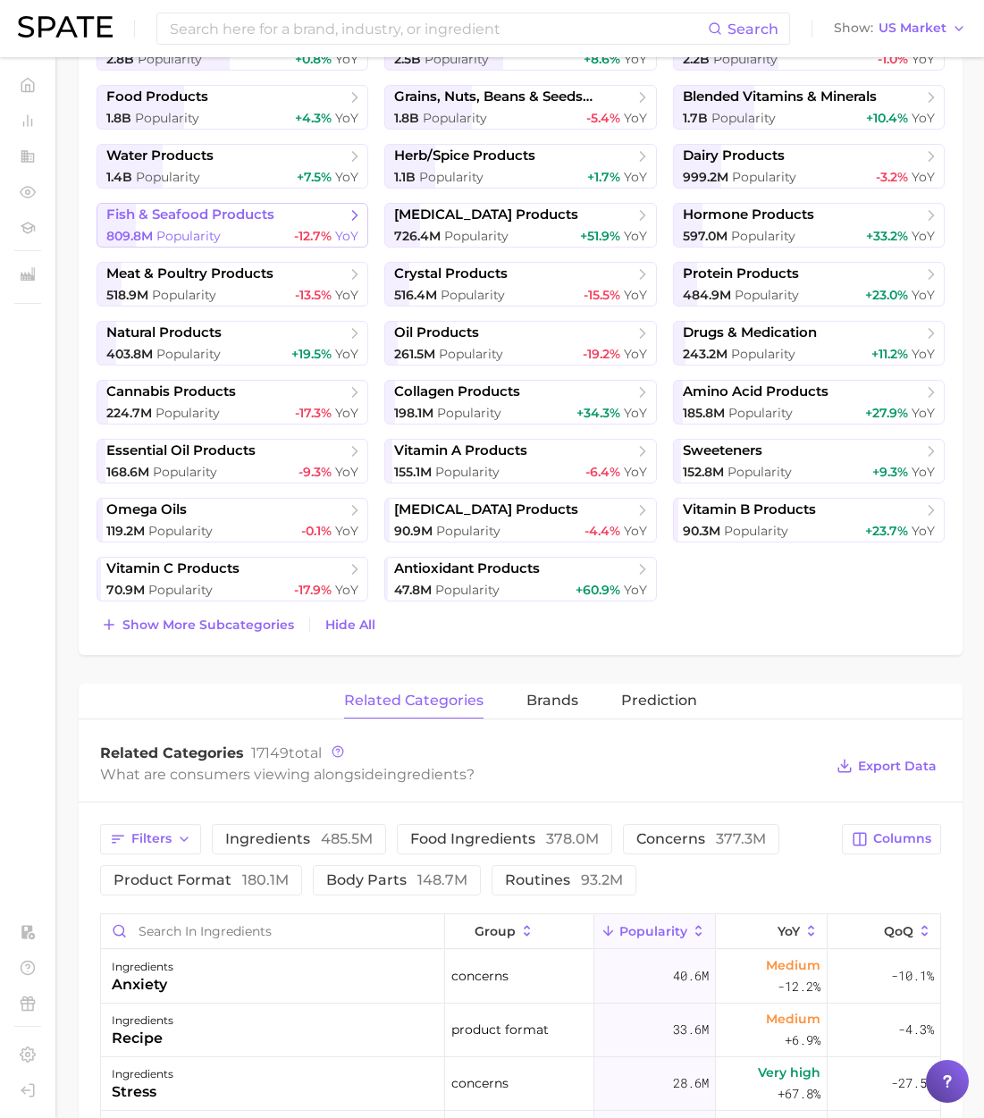
scroll to position [575, 0]
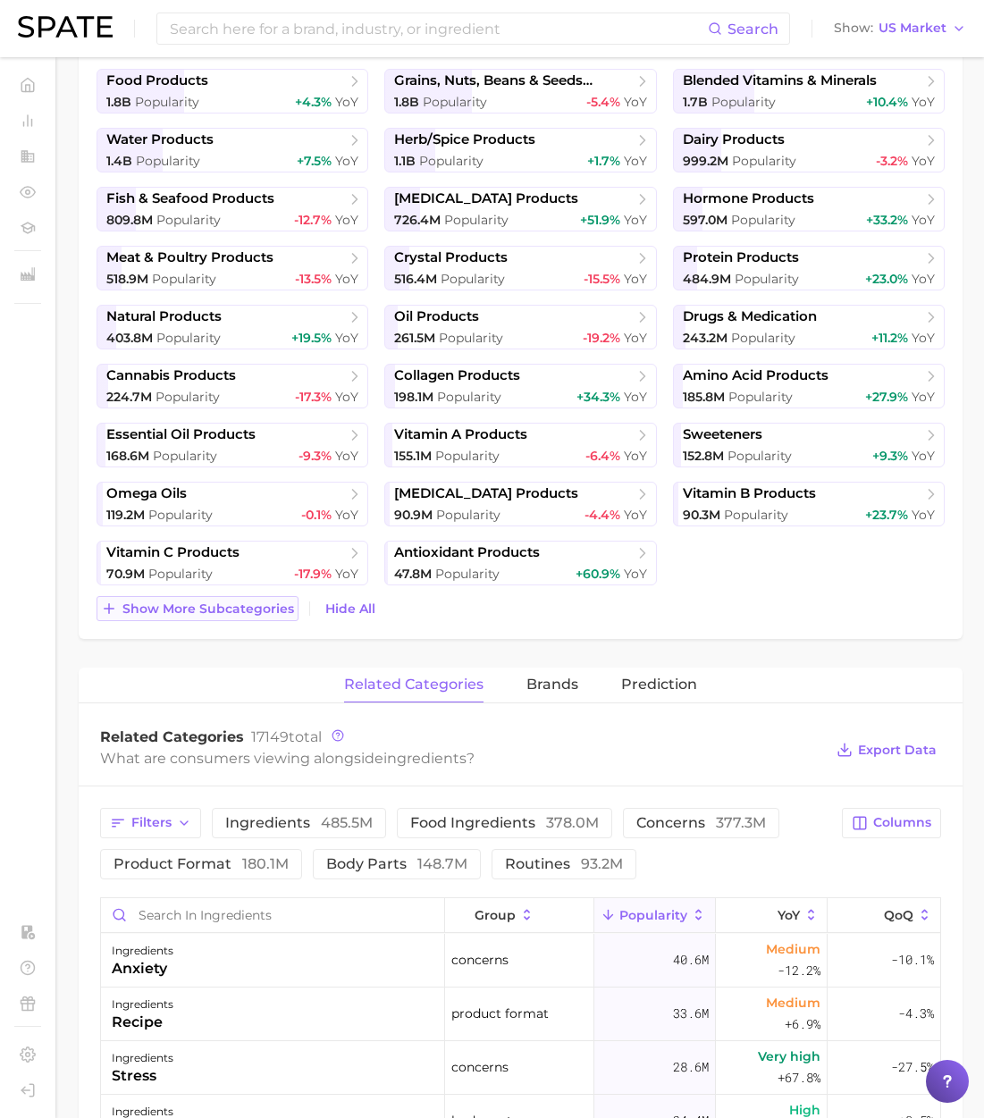
click at [247, 603] on span "Show more subcategories" at bounding box center [208, 608] width 172 height 15
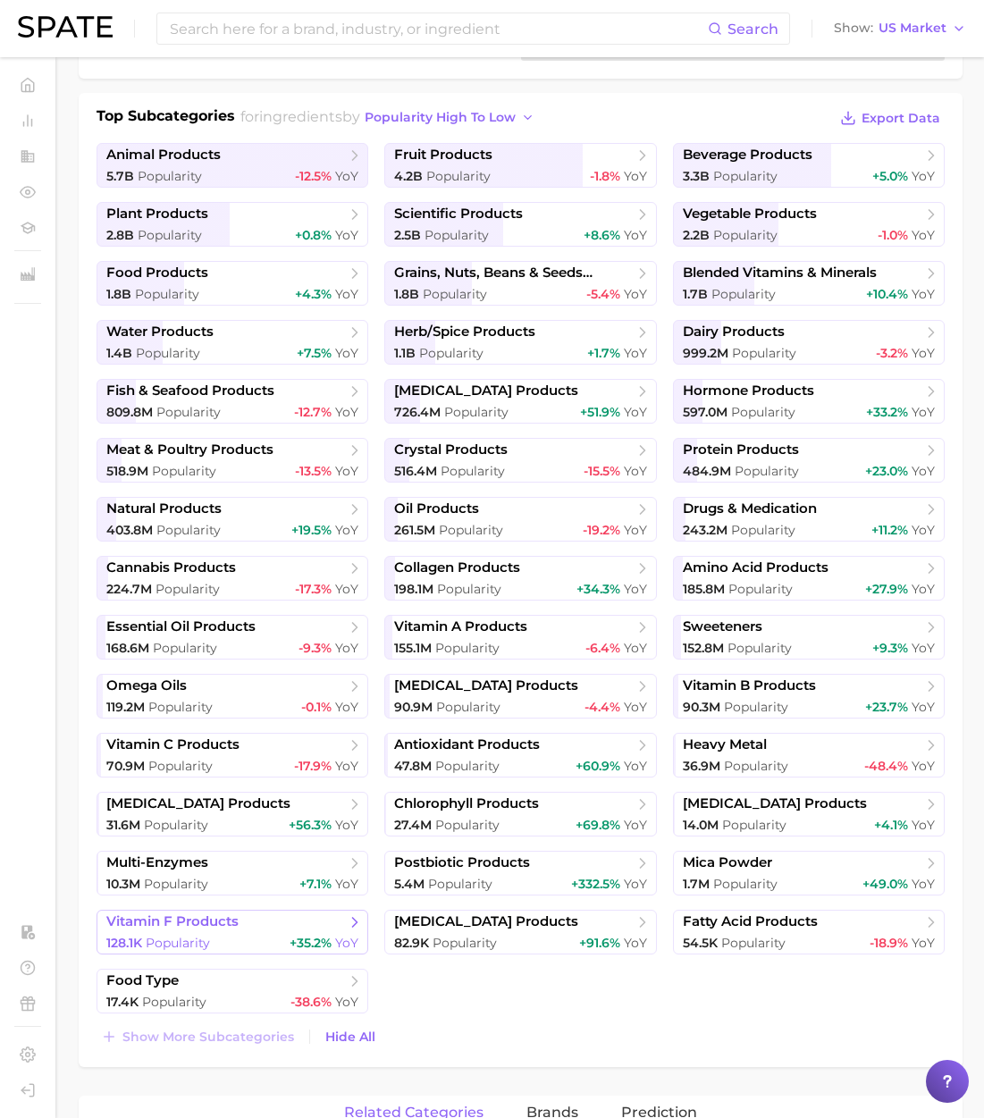
scroll to position [366, 0]
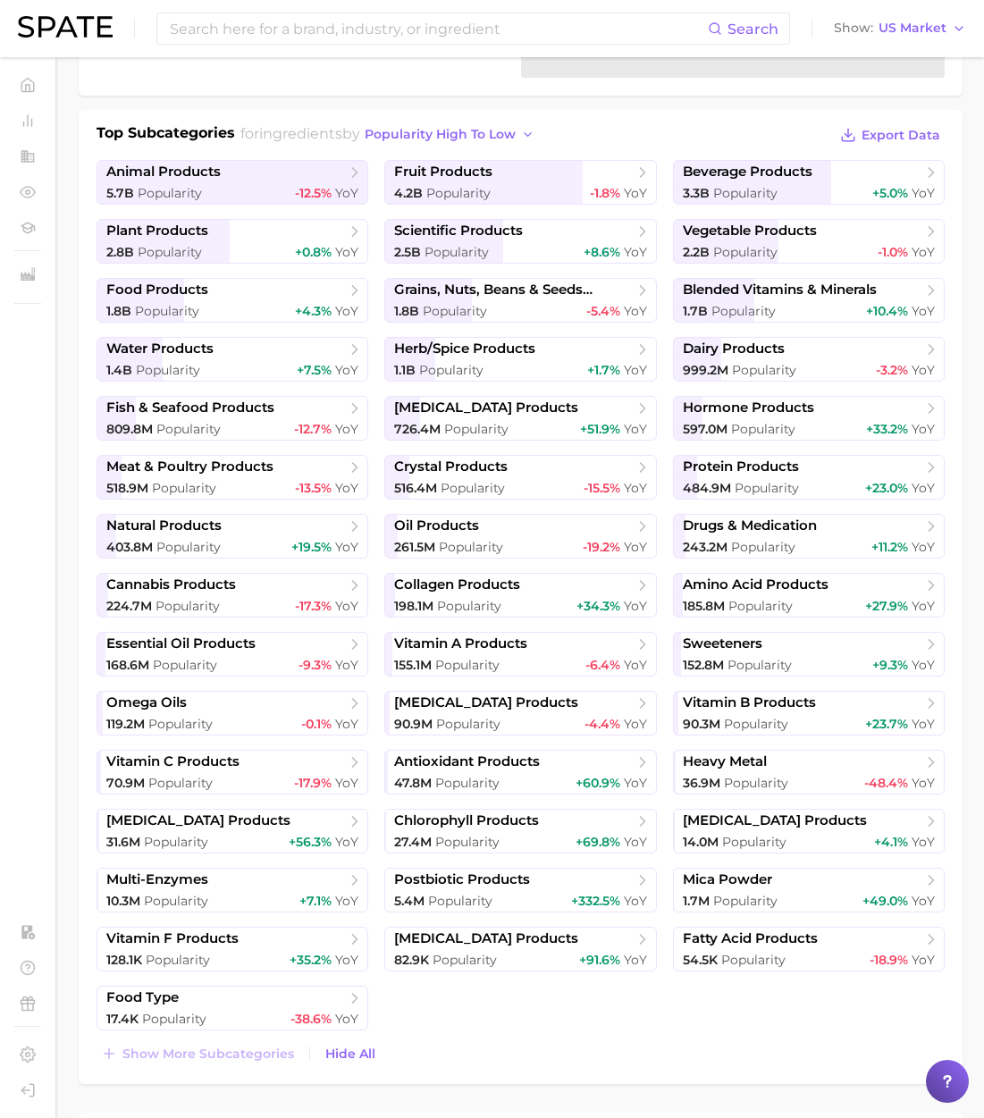
drag, startPoint x: 354, startPoint y: 114, endPoint x: 382, endPoint y: 108, distance: 29.3
click at [354, 113] on div "Top Subcategories for ingredients by popularity high to low Export Data animal …" at bounding box center [521, 597] width 884 height 974
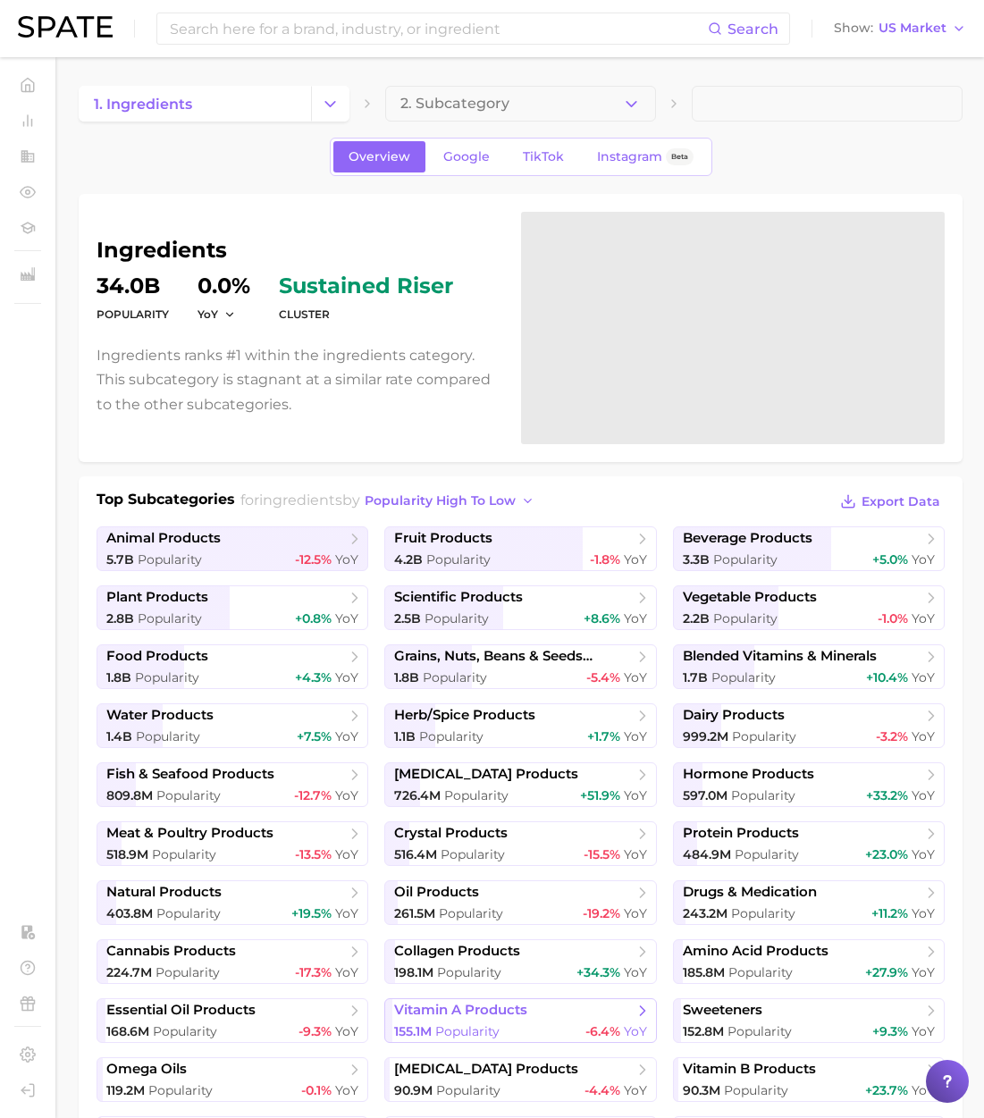
click at [525, 1033] on div "155.1m Popularity -6.4% YoY" at bounding box center [520, 1031] width 252 height 17
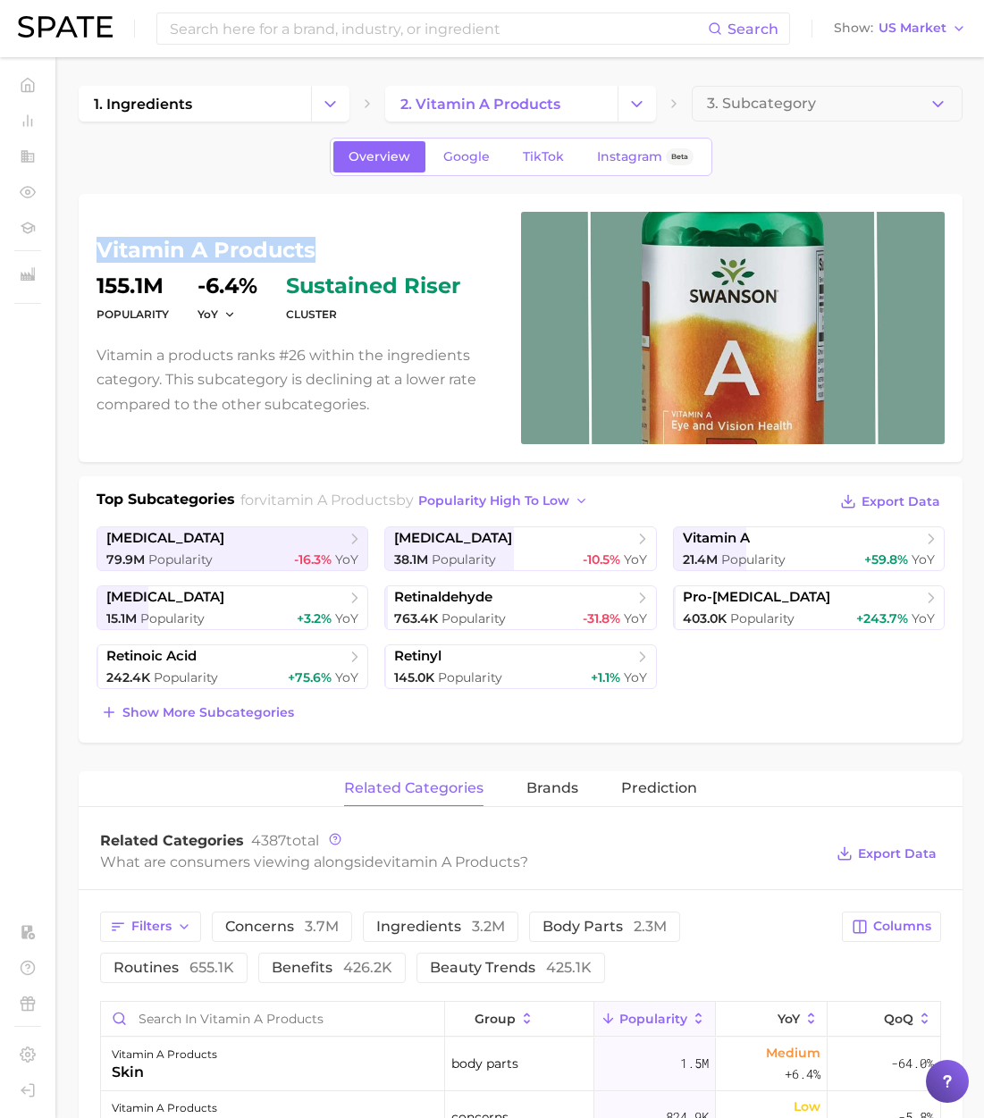
drag, startPoint x: 327, startPoint y: 254, endPoint x: 93, endPoint y: 254, distance: 234.1
click at [93, 254] on div "vitamin a products Popularity 155.1m YoY -6.4% cluster sustained riser Vitamin …" at bounding box center [521, 328] width 884 height 268
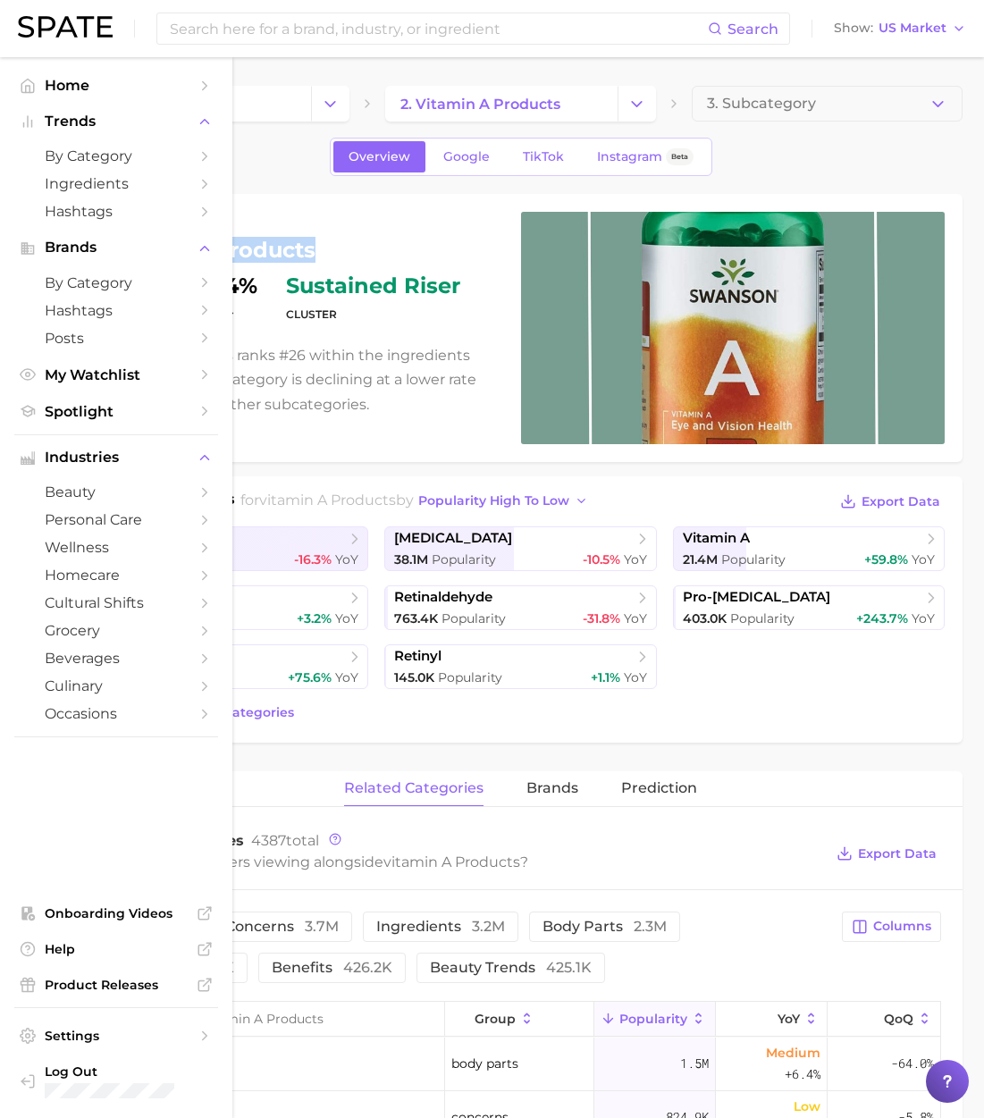
copy h1 "vitamin a products"
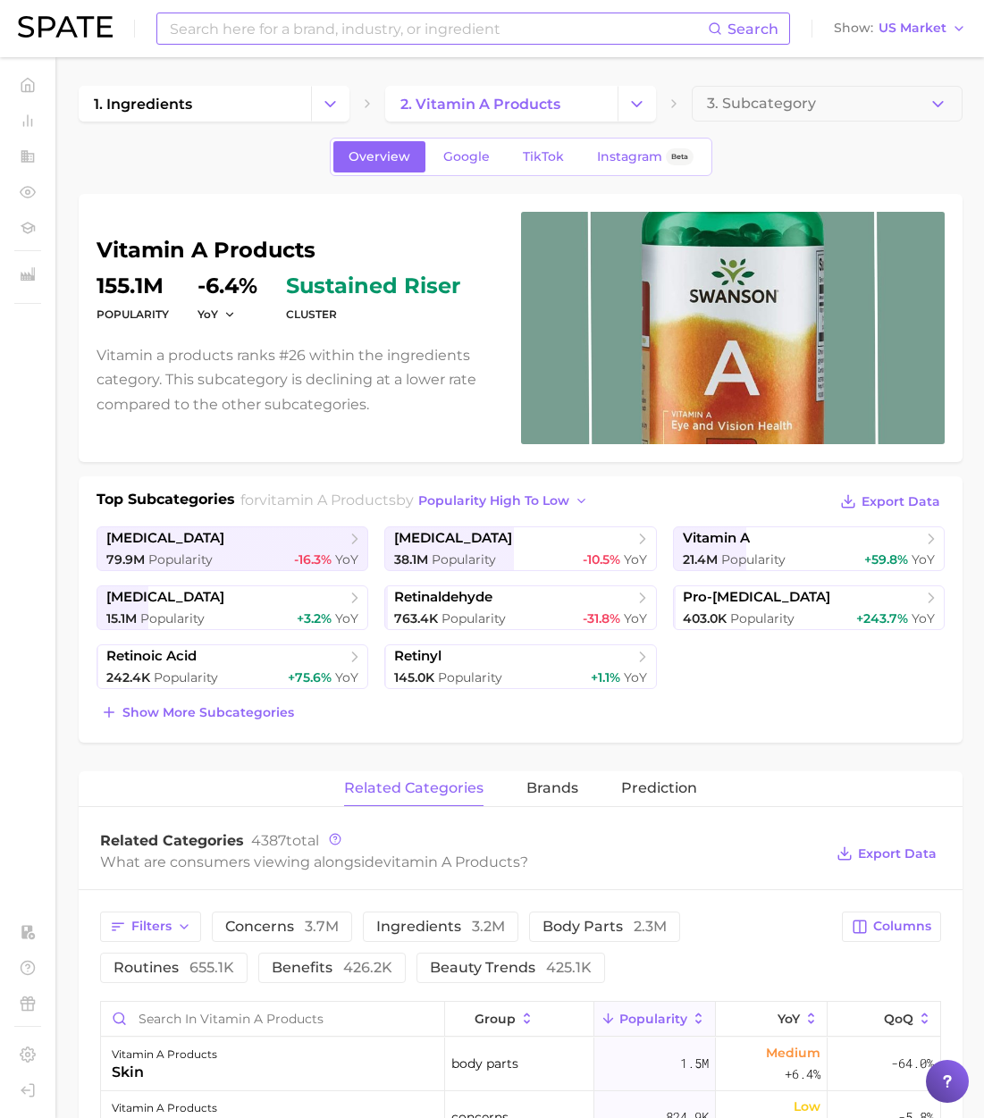
click at [308, 34] on input at bounding box center [438, 28] width 540 height 30
type input "[MEDICAL_DATA]"
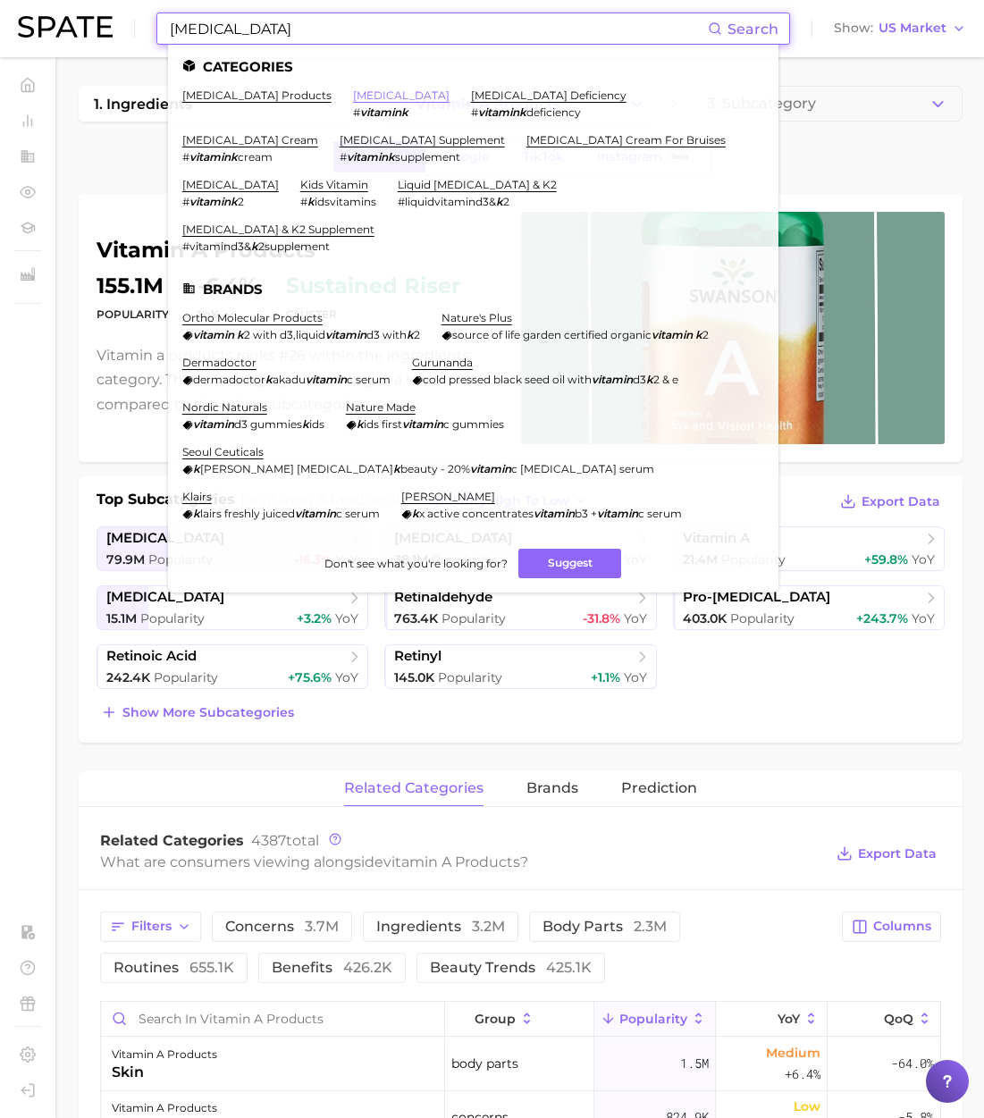
click at [353, 91] on link "[MEDICAL_DATA]" at bounding box center [401, 94] width 97 height 13
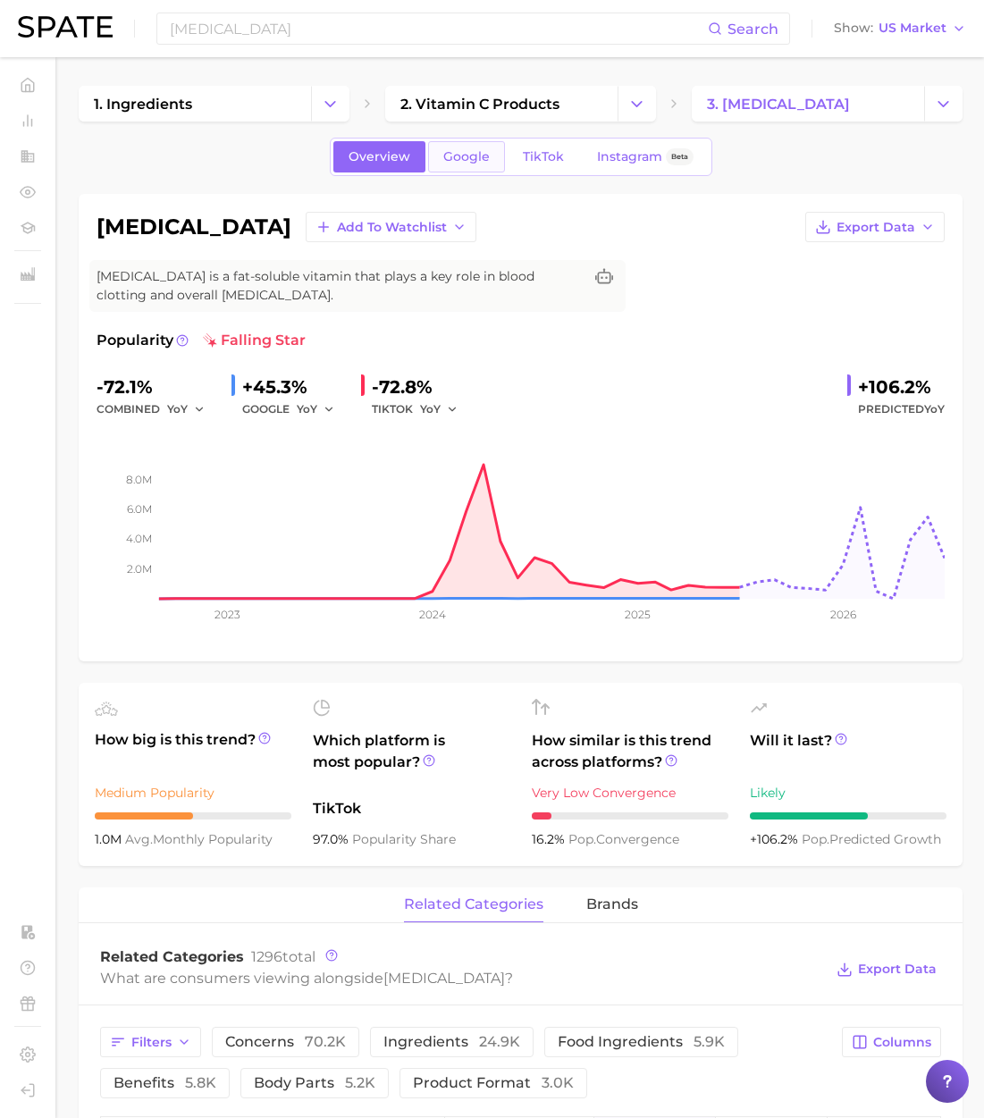
click at [454, 147] on link "Google" at bounding box center [466, 156] width 77 height 31
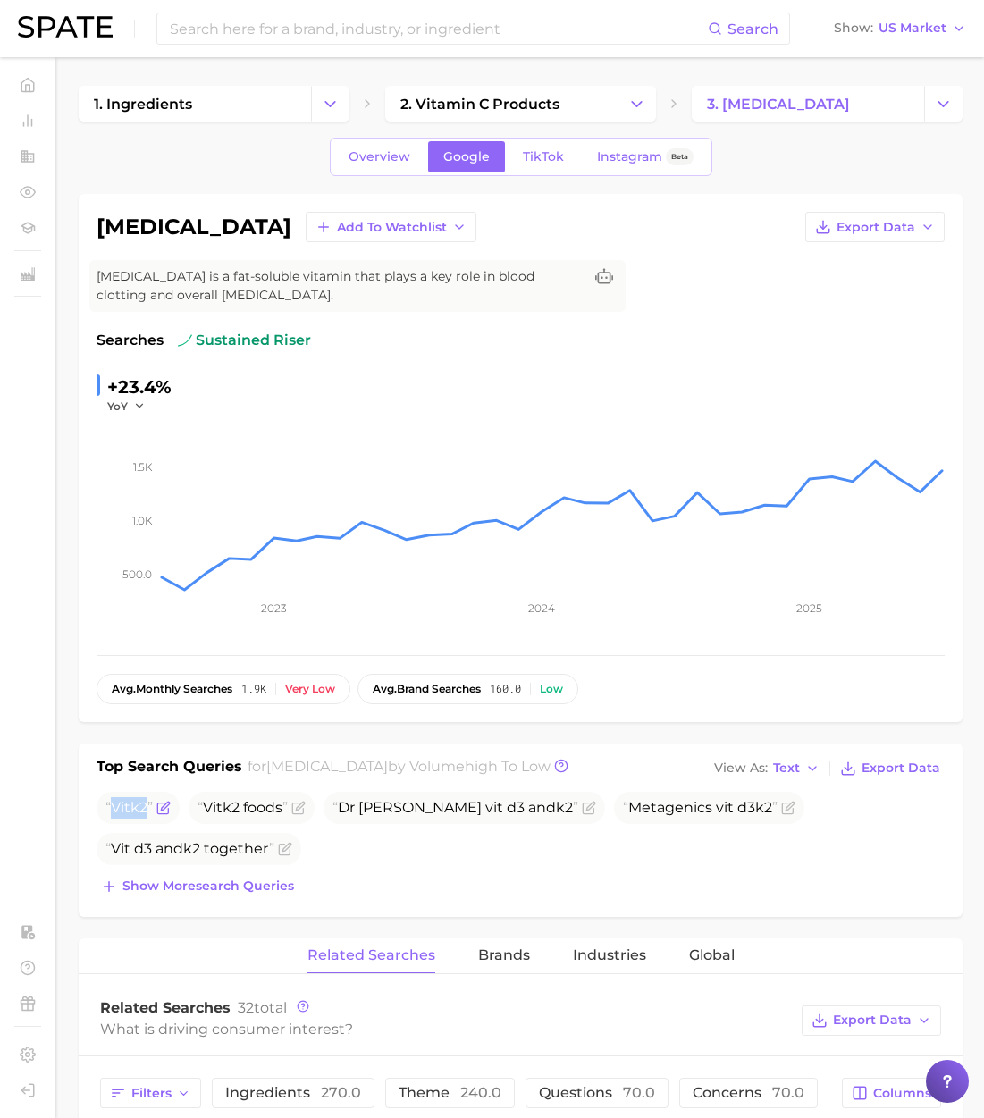
drag, startPoint x: 112, startPoint y: 807, endPoint x: 148, endPoint y: 807, distance: 36.6
click at [148, 807] on span "Vit k 2" at bounding box center [128, 807] width 47 height 17
copy span "Vit k 2"
click at [229, 875] on button "Show more search queries" at bounding box center [198, 886] width 202 height 25
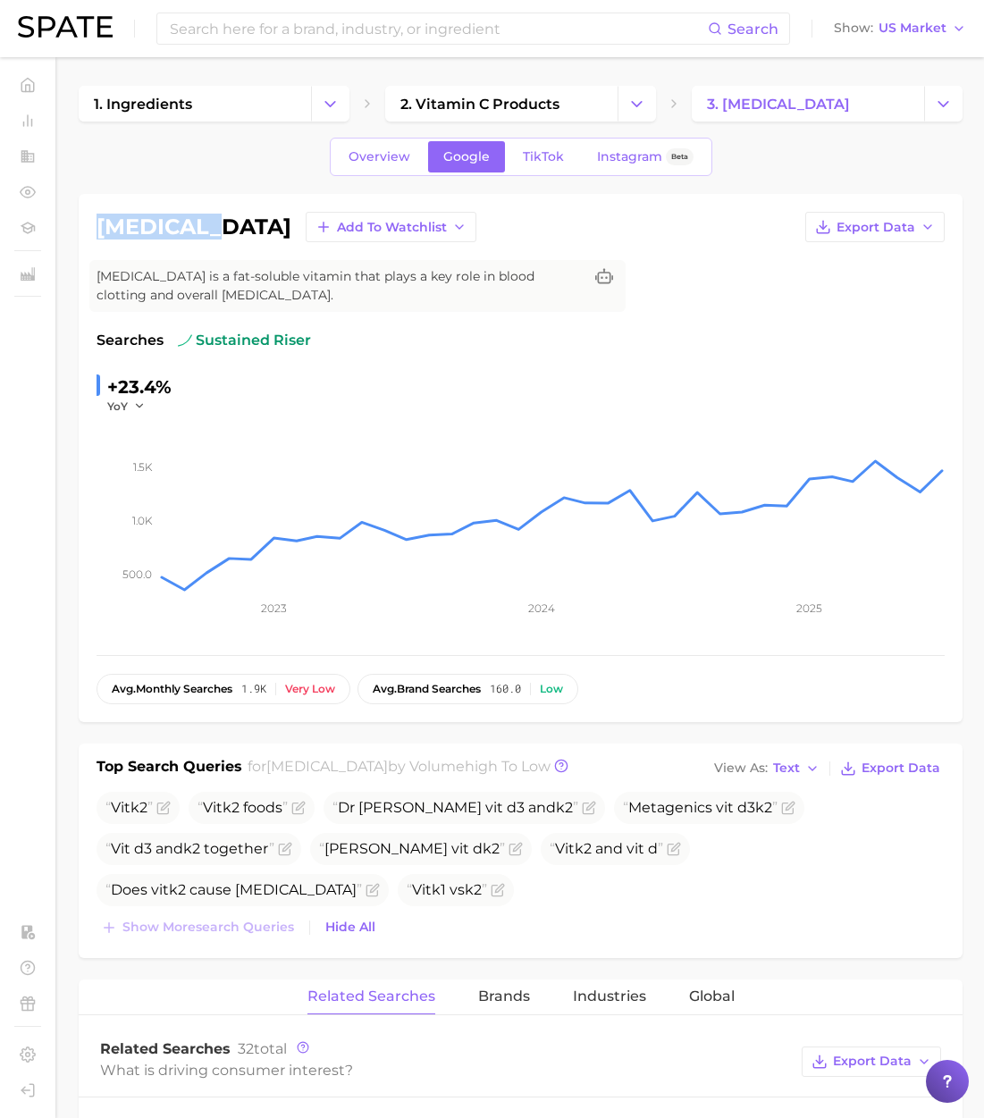
drag, startPoint x: 99, startPoint y: 229, endPoint x: 212, endPoint y: 225, distance: 112.7
click at [212, 225] on div "[MEDICAL_DATA] Add to Watchlist Export Data" at bounding box center [521, 227] width 848 height 30
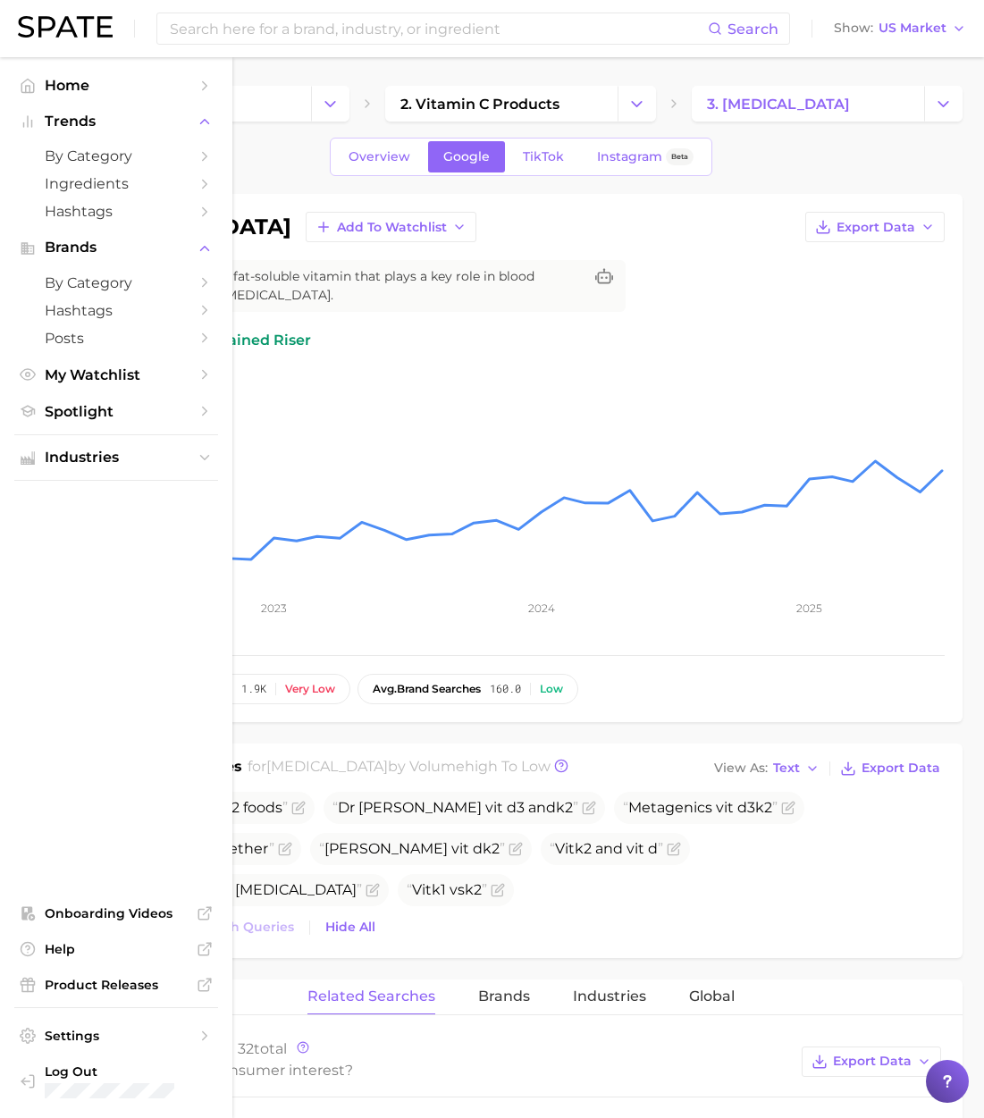
copy h1 "[MEDICAL_DATA]"
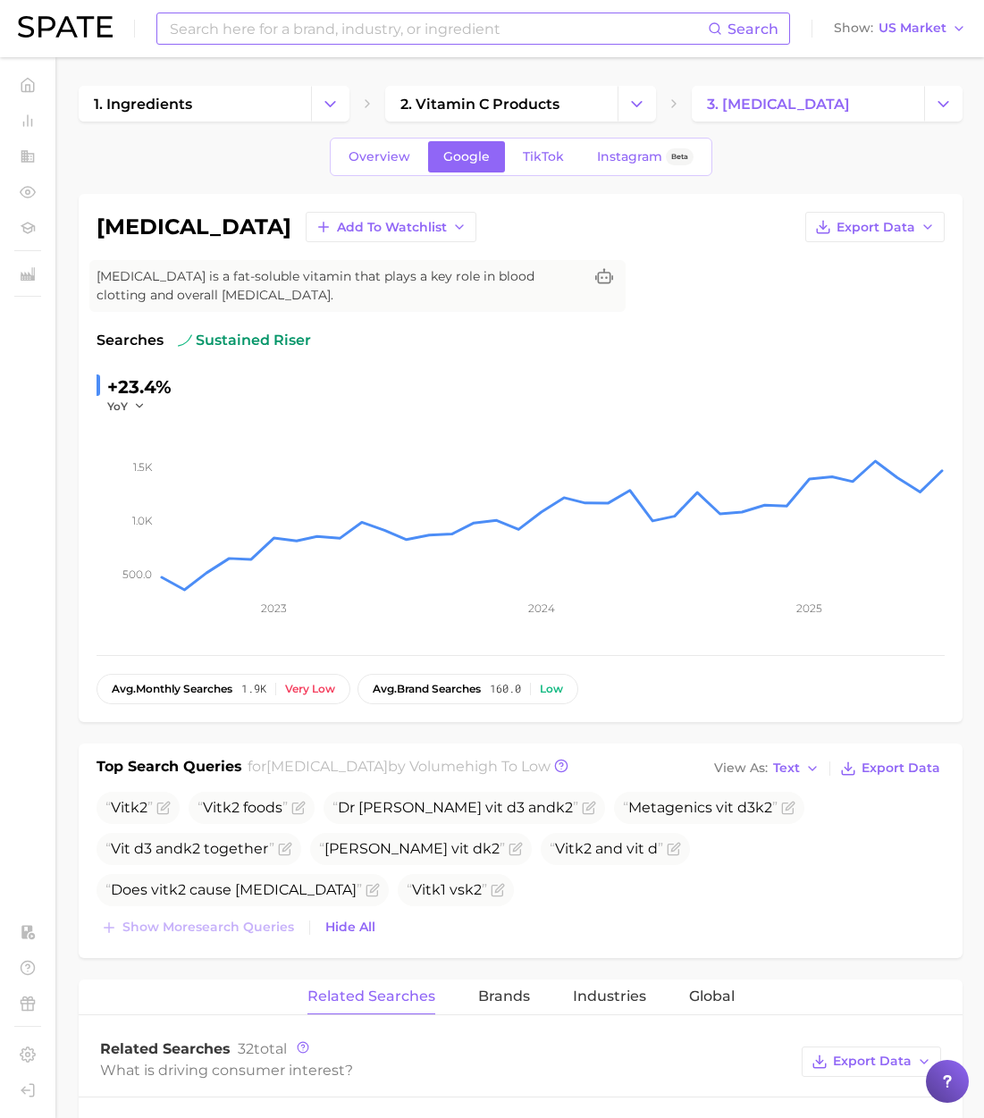
click at [253, 22] on input at bounding box center [438, 28] width 540 height 30
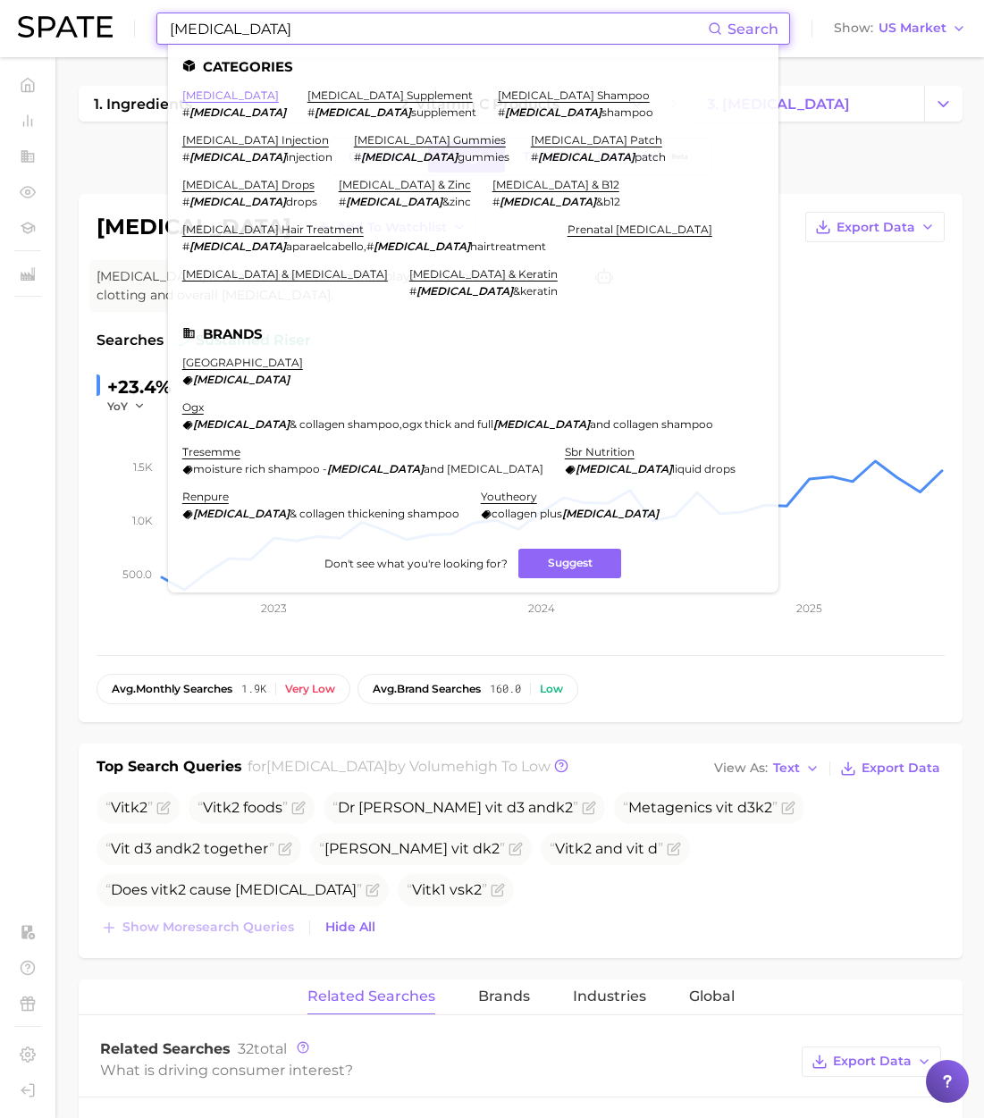
type input "[MEDICAL_DATA]"
click at [201, 97] on link "[MEDICAL_DATA]" at bounding box center [230, 94] width 97 height 13
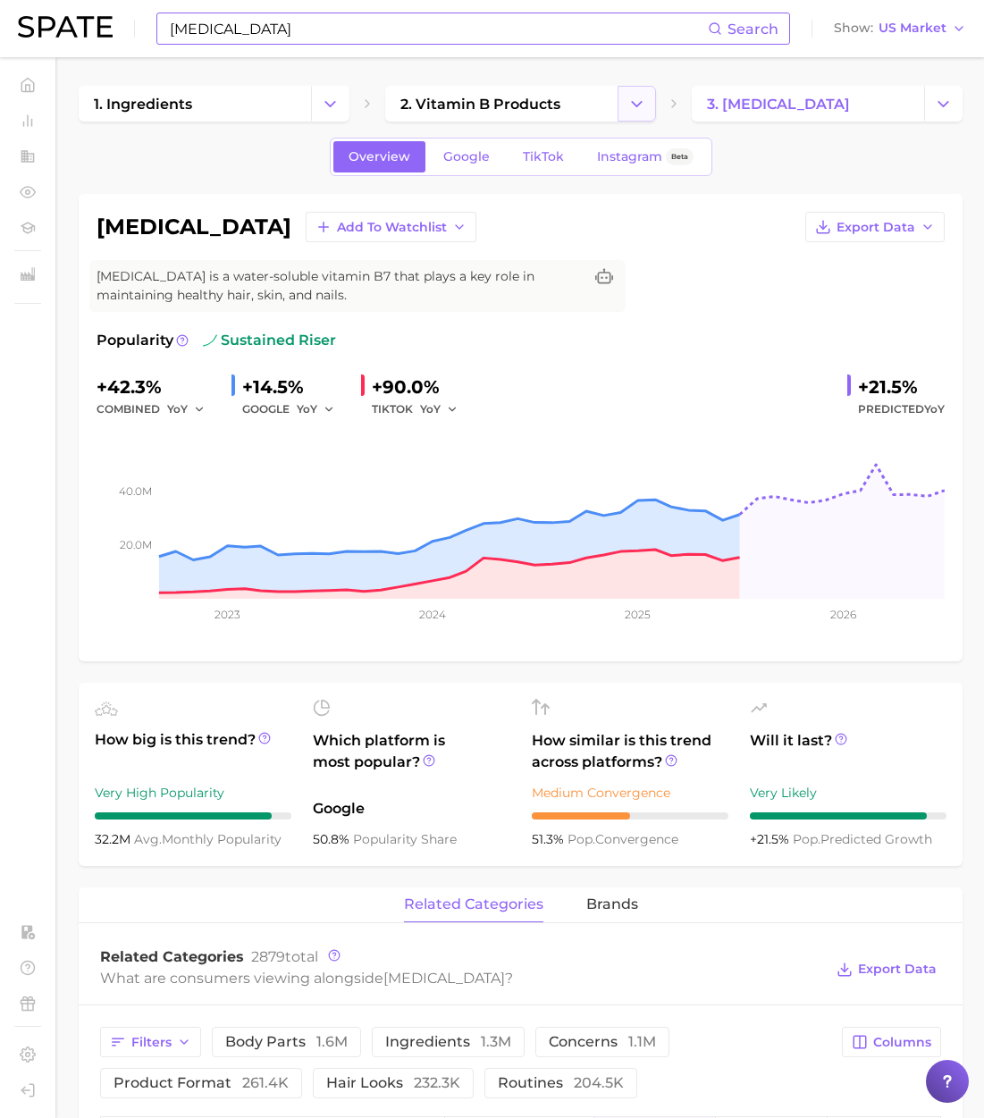
click at [643, 105] on icon "Change Category" at bounding box center [636, 104] width 19 height 19
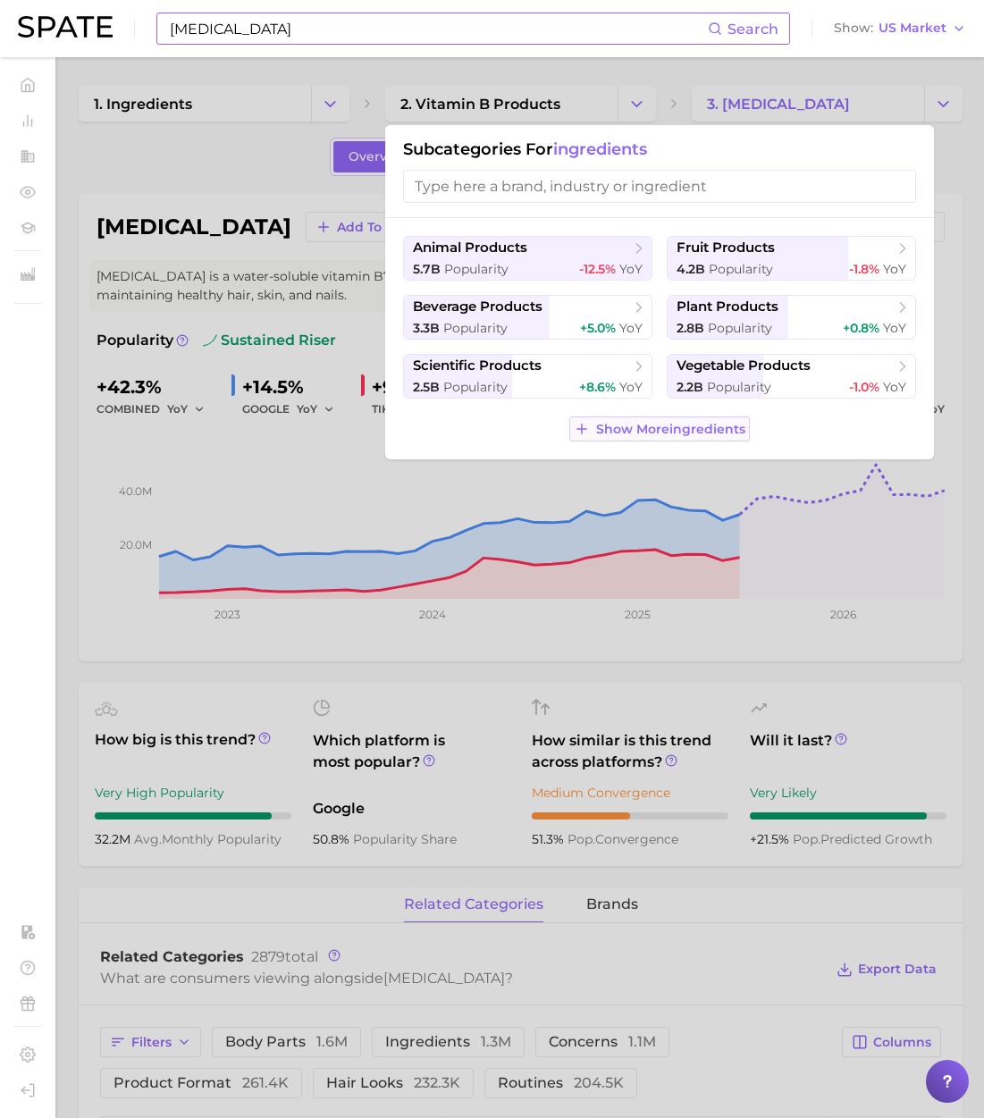
click at [713, 418] on button "Show More ingredients" at bounding box center [659, 428] width 180 height 25
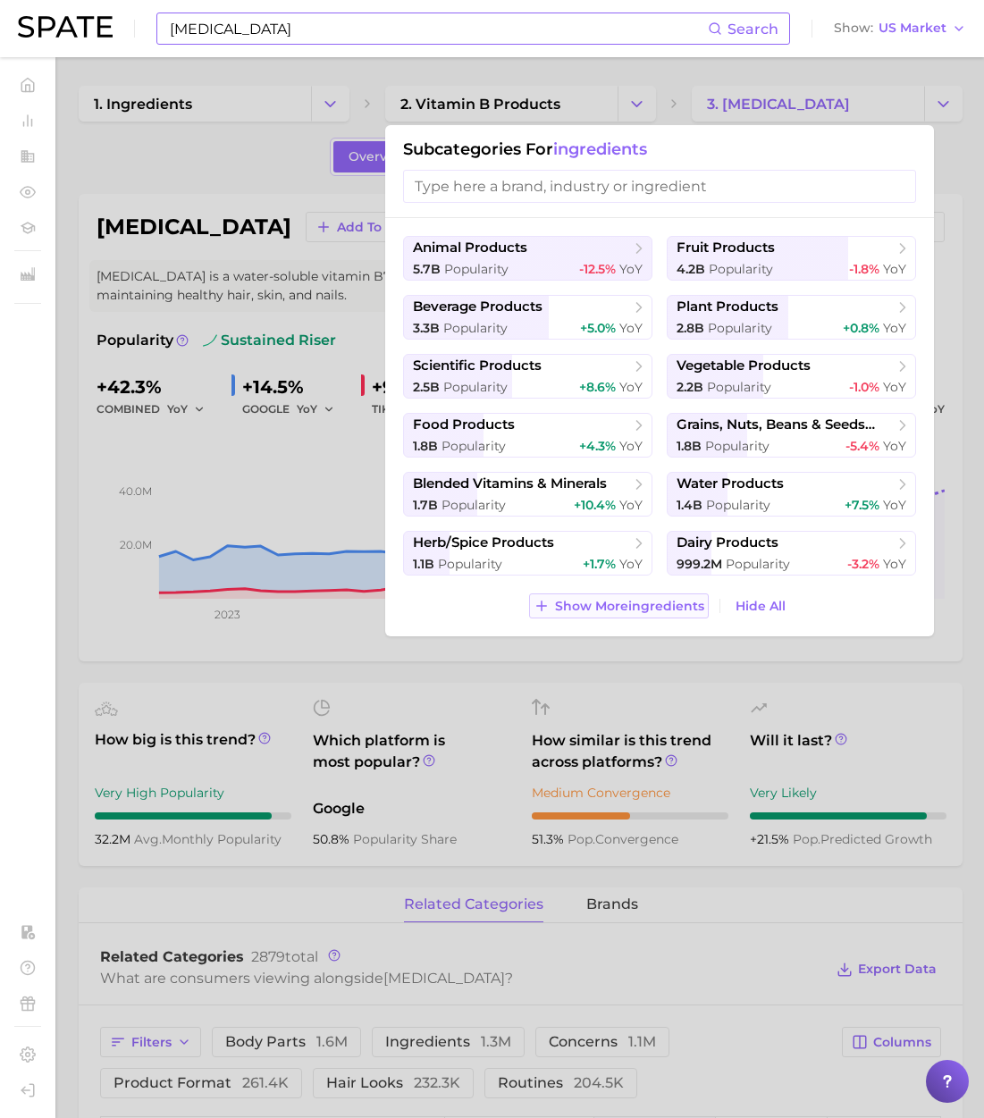
click at [675, 601] on span "Show More ingredients" at bounding box center [629, 606] width 149 height 15
